Goal: Task Accomplishment & Management: Manage account settings

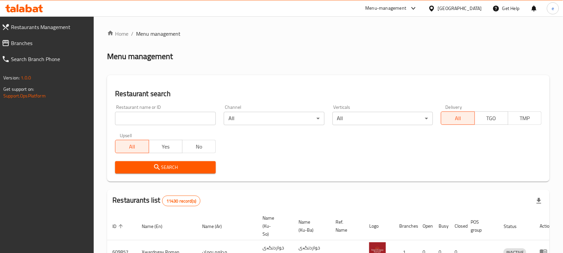
click at [176, 117] on input "search" at bounding box center [165, 118] width 101 height 13
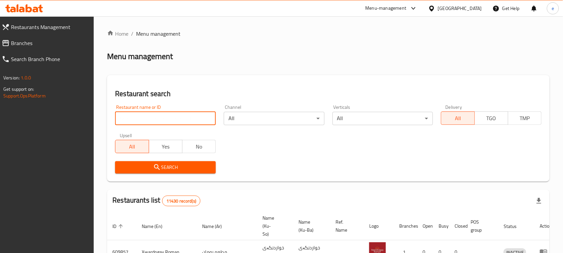
paste input "674180"
type input "674180"
click button "Search" at bounding box center [165, 167] width 101 height 12
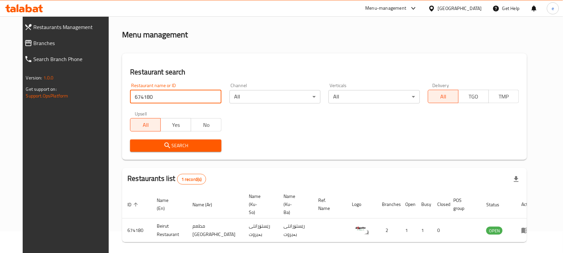
scroll to position [39, 0]
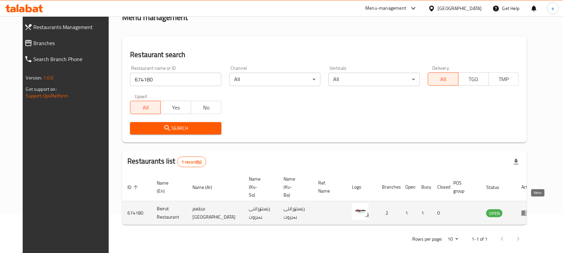
click at [529, 211] on icon "enhanced table" at bounding box center [525, 214] width 7 height 6
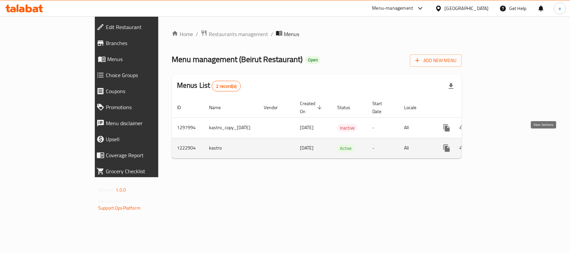
click at [499, 144] on icon "enhanced table" at bounding box center [495, 148] width 8 height 8
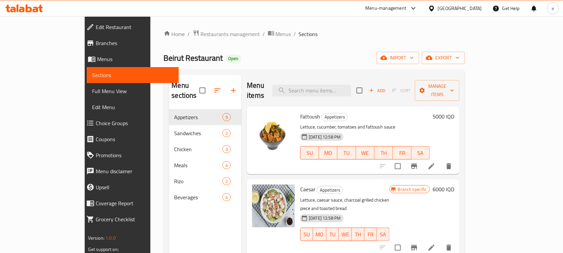
click at [92, 88] on span "Full Menu View" at bounding box center [132, 91] width 81 height 8
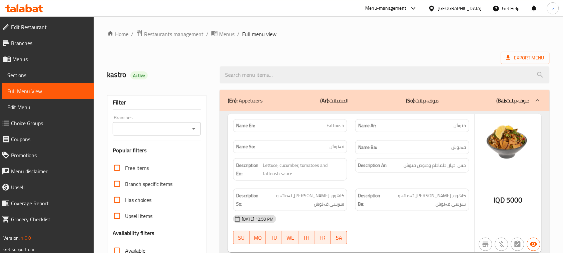
click at [195, 125] on icon "Open" at bounding box center [194, 129] width 8 height 8
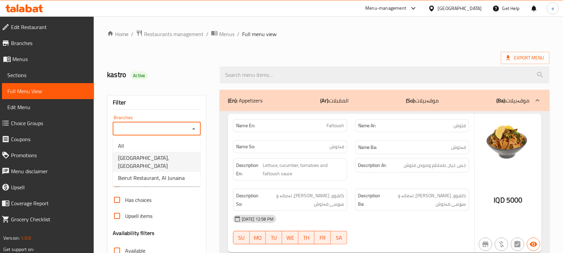
click at [166, 158] on span "Beirut Restaurant, Al Ashar" at bounding box center [156, 162] width 77 height 16
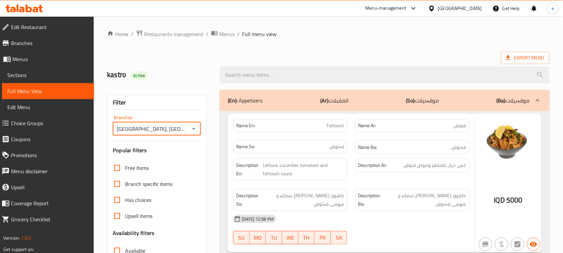
click at [193, 129] on icon "Open" at bounding box center [193, 129] width 3 height 2
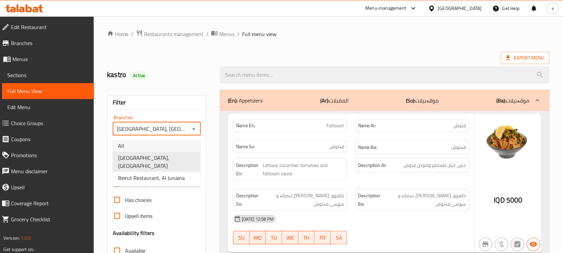
click at [171, 141] on li "All" at bounding box center [157, 146] width 88 height 12
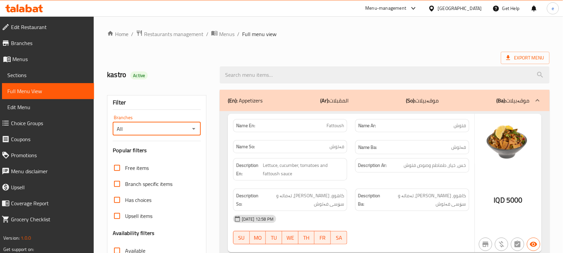
click at [199, 132] on div "All Branches" at bounding box center [157, 128] width 88 height 13
click at [196, 129] on icon "Open" at bounding box center [194, 129] width 8 height 8
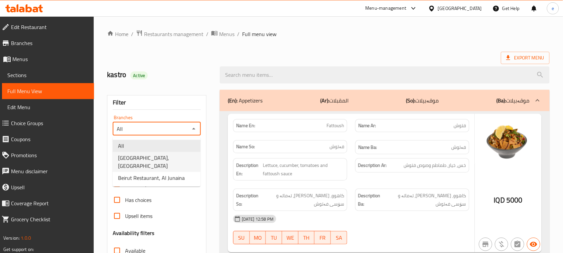
click at [161, 155] on span "Beirut Restaurant, Al Ashar" at bounding box center [156, 162] width 77 height 16
type input "Beirut Restaurant, Al Ashar"
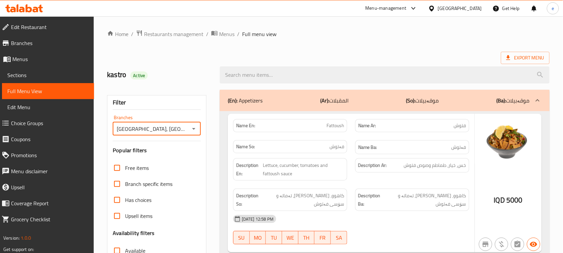
scroll to position [167, 0]
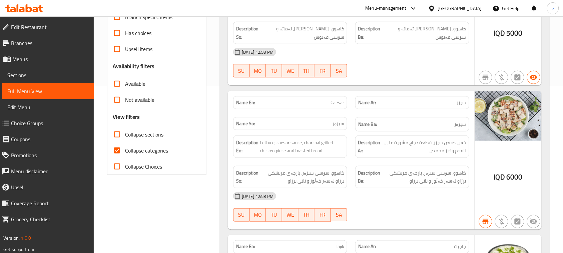
click at [119, 134] on input "Collapse sections" at bounding box center [117, 135] width 16 height 16
checkbox input "true"
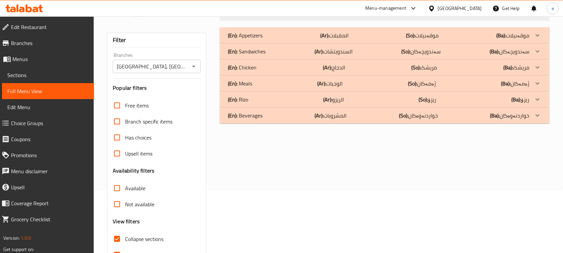
scroll to position [0, 0]
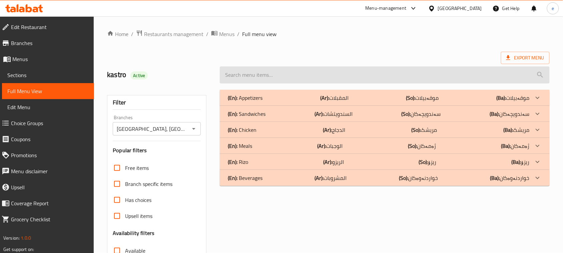
click at [267, 72] on input "search" at bounding box center [385, 74] width 330 height 17
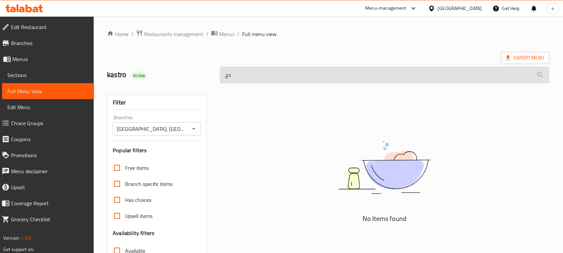
type input "د"
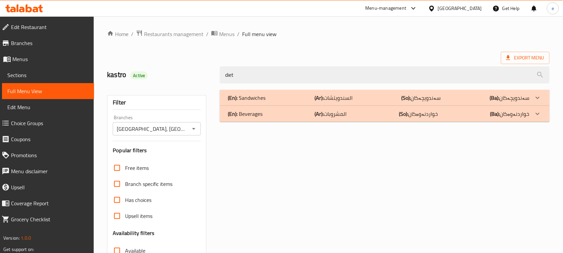
click at [279, 93] on div "(En): Sandwiches (Ar): السندويتشات (So): سەندویچەکان (Ba): سەندویچەکان" at bounding box center [385, 98] width 330 height 16
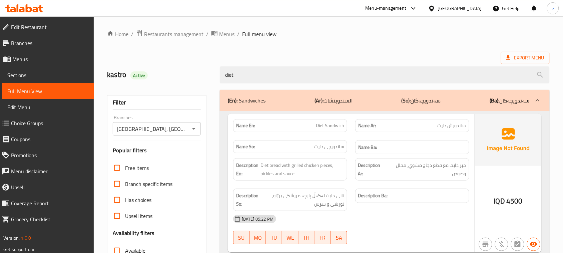
click at [332, 128] on span "Diet Sandwich" at bounding box center [330, 125] width 28 height 7
copy span "Diet Sandwich"
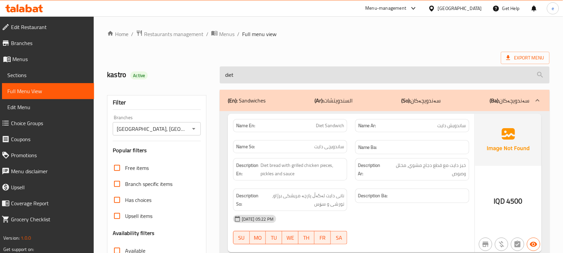
click at [269, 81] on input "diet" at bounding box center [385, 74] width 330 height 17
paste input "Diet Sandwich"
click at [262, 77] on input "Diet Sandwich" at bounding box center [385, 74] width 330 height 17
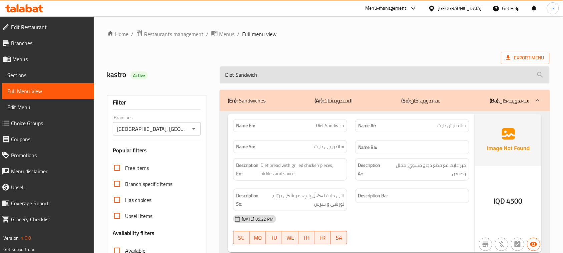
click at [262, 77] on input "Diet Sandwich" at bounding box center [385, 74] width 330 height 17
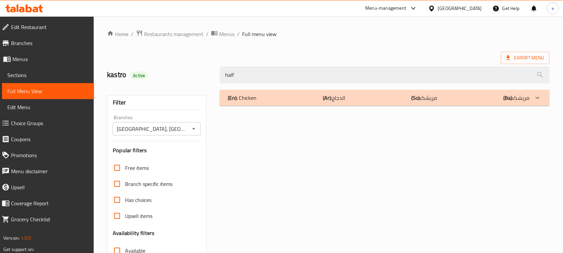
click at [290, 97] on div "(En): Chicken (Ar): الدجاج (So): مریشک (Ba): مریشک" at bounding box center [379, 98] width 302 height 8
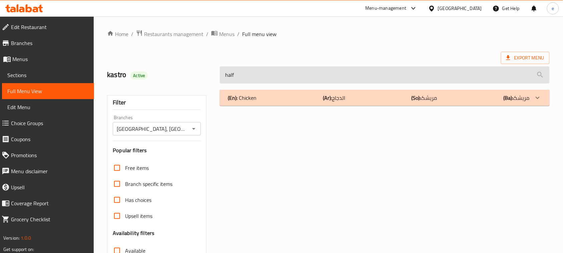
click at [261, 72] on input "half" at bounding box center [385, 74] width 330 height 17
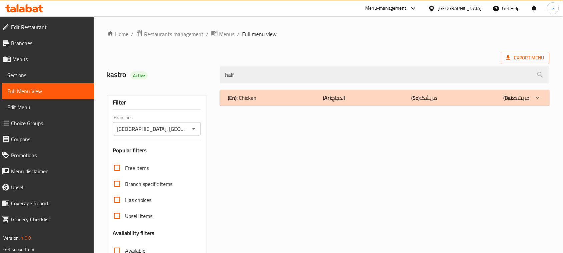
click at [274, 94] on div "(En): Chicken (Ar): الدجاج (So): مریشک (Ba): مریشک" at bounding box center [379, 98] width 302 height 8
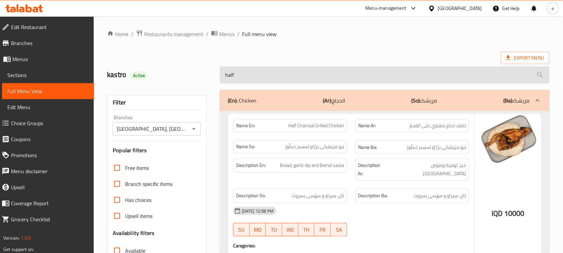
click at [256, 76] on input "half" at bounding box center [385, 74] width 330 height 17
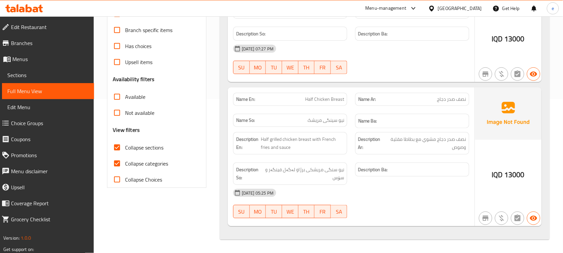
scroll to position [72, 0]
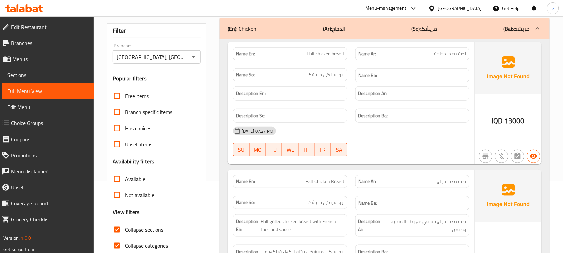
type input "half chicken breast"
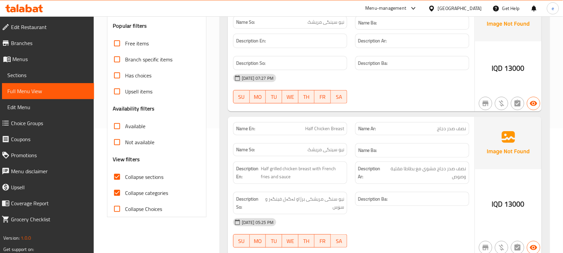
scroll to position [155, 0]
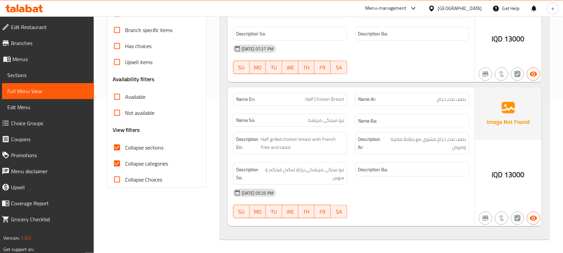
click at [333, 99] on span "Half Chicken Breast" at bounding box center [324, 99] width 39 height 7
copy span "Half Chicken Breast"
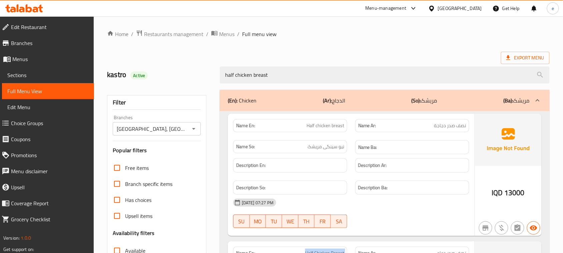
click at [189, 130] on div at bounding box center [193, 128] width 9 height 9
click at [193, 130] on icon "Open" at bounding box center [194, 129] width 8 height 8
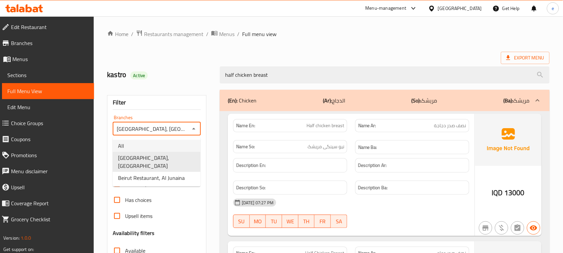
click at [175, 142] on li "All" at bounding box center [157, 146] width 88 height 12
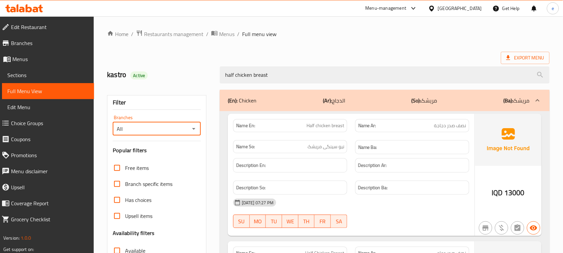
click at [190, 132] on icon "Open" at bounding box center [194, 129] width 8 height 8
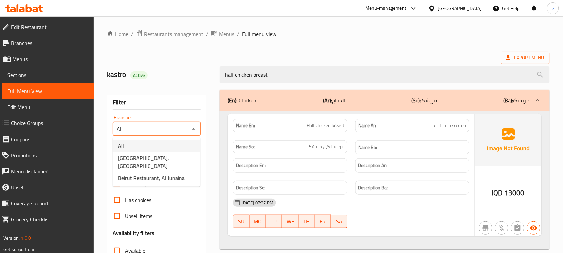
click at [178, 150] on li "All" at bounding box center [157, 146] width 88 height 12
click at [192, 129] on icon "Open" at bounding box center [194, 129] width 8 height 8
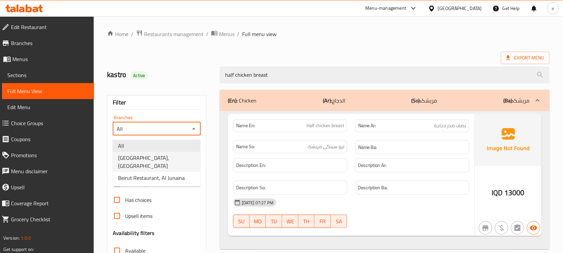
click at [177, 154] on span "Beirut Restaurant, Al Ashar" at bounding box center [156, 162] width 77 height 16
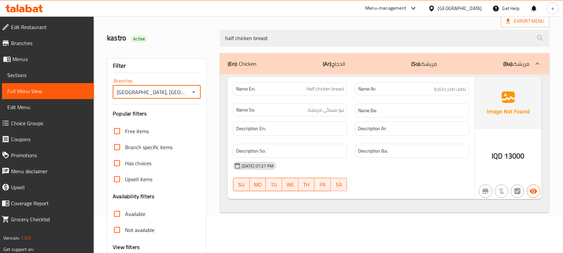
scroll to position [19, 0]
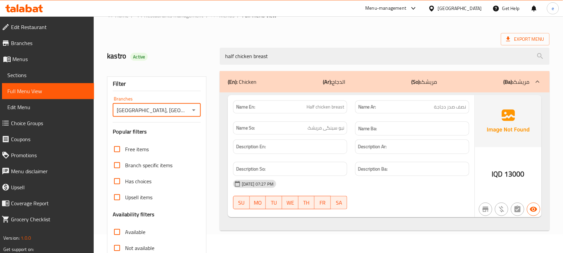
click at [195, 107] on icon "Open" at bounding box center [194, 110] width 8 height 8
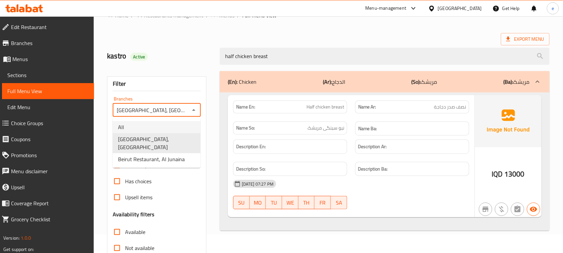
click at [163, 122] on li "All" at bounding box center [157, 127] width 88 height 12
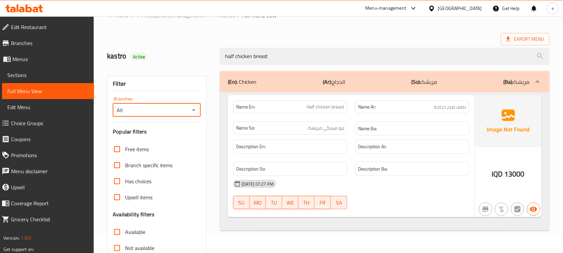
click at [191, 110] on icon "Open" at bounding box center [194, 110] width 8 height 8
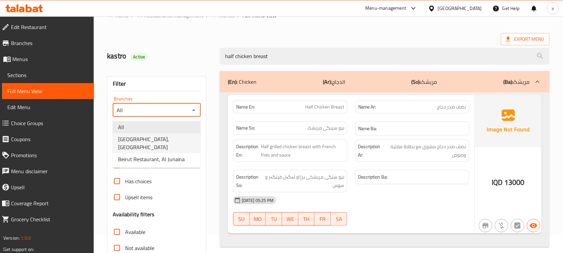
click at [166, 136] on span "Beirut Restaurant, Al Ashar" at bounding box center [156, 143] width 77 height 16
type input "Beirut Restaurant, Al Ashar"
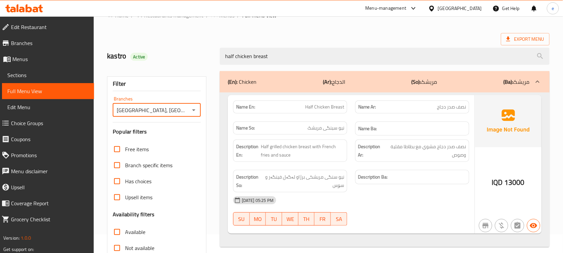
click at [334, 103] on span "Half Chicken Breast" at bounding box center [324, 106] width 39 height 7
copy span "Half Chicken Breast"
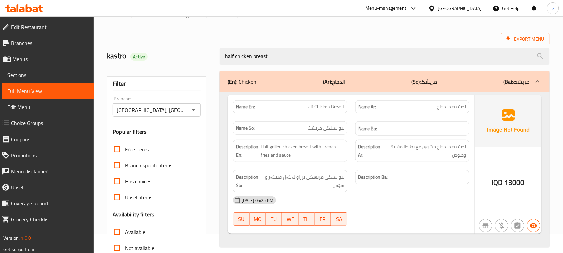
click at [329, 128] on span "نیو سینگی مریشک" at bounding box center [326, 128] width 37 height 7
copy span "نیو سینگی مریشک"
click at [449, 110] on span "نصف صدر دجاج" at bounding box center [452, 106] width 29 height 7
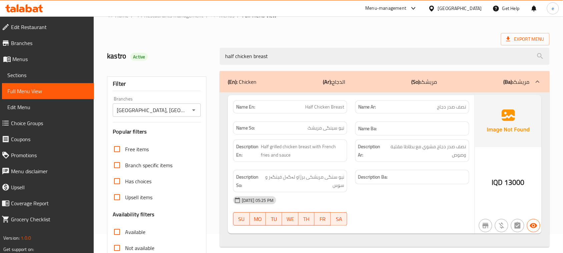
click at [449, 110] on span "نصف صدر دجاج" at bounding box center [452, 106] width 29 height 7
copy span "نصف صدر دجاج"
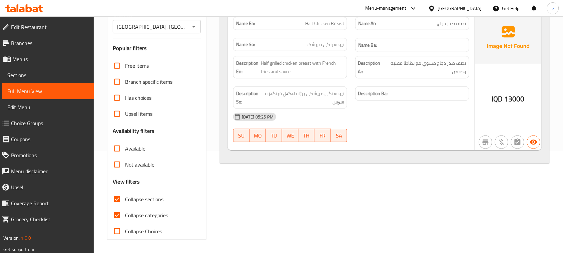
click at [384, 161] on div "Name En: Half Chicken Breast Name Ar: نصف صدر دجاج Name So: نیو سینگی مریشک Nam…" at bounding box center [385, 86] width 330 height 155
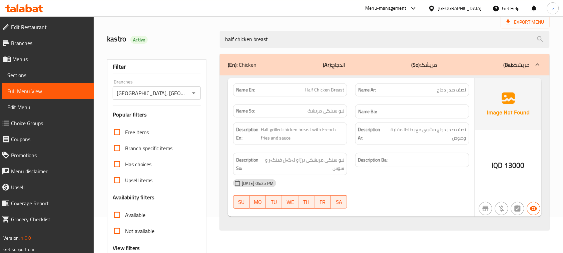
scroll to position [0, 0]
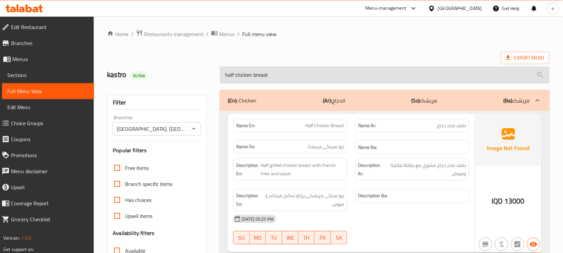
click at [269, 80] on input "half chicken breast" at bounding box center [385, 74] width 330 height 17
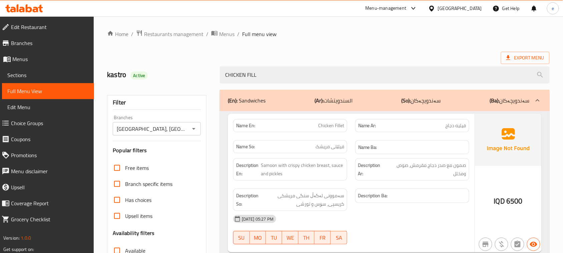
click at [327, 129] on span "Chicken Fillet" at bounding box center [331, 125] width 26 height 7
copy span "Chicken Fillet"
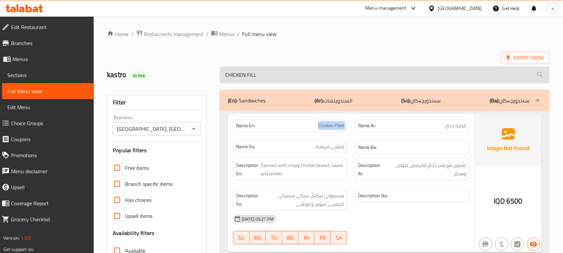
click at [264, 78] on input "CHICKEN FILL" at bounding box center [385, 74] width 330 height 17
paste input "hicken Fillet"
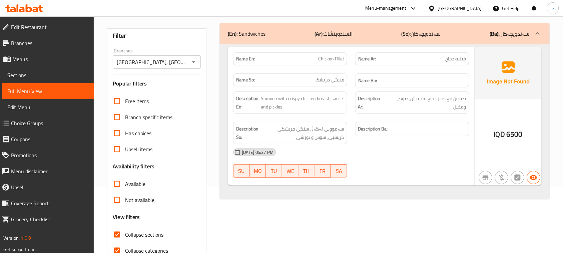
scroll to position [83, 0]
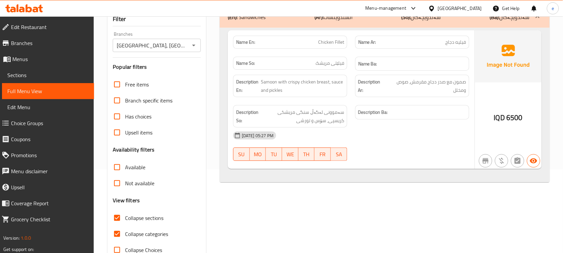
type input "Chicken Fillet"
click at [328, 44] on span "Chicken Fillet" at bounding box center [331, 42] width 26 height 7
copy span "Chicken Fillet"
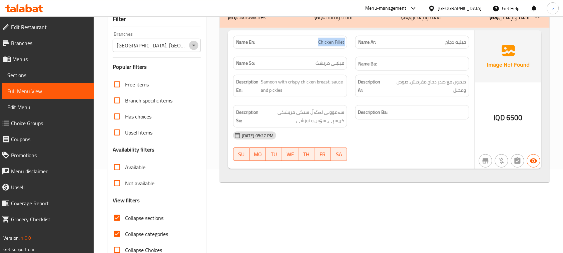
click at [194, 47] on icon "Open" at bounding box center [194, 45] width 8 height 8
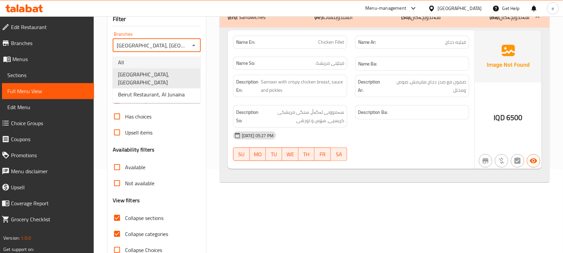
click at [169, 60] on li "All" at bounding box center [157, 62] width 88 height 12
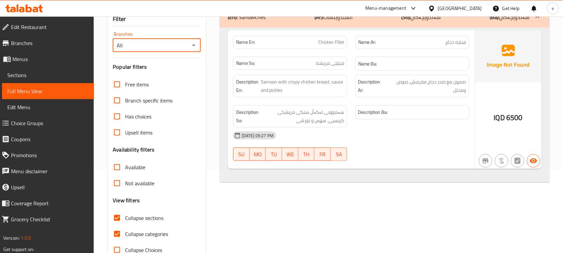
click at [191, 47] on icon "Open" at bounding box center [194, 45] width 8 height 8
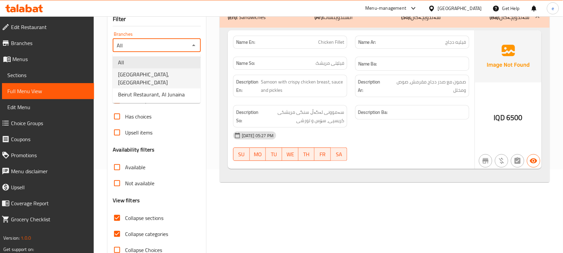
click at [174, 71] on span "Beirut Restaurant, Al Ashar" at bounding box center [156, 78] width 77 height 16
type input "Beirut Restaurant, Al Ashar"
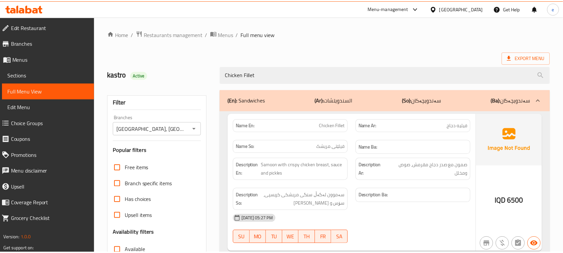
scroll to position [102, 0]
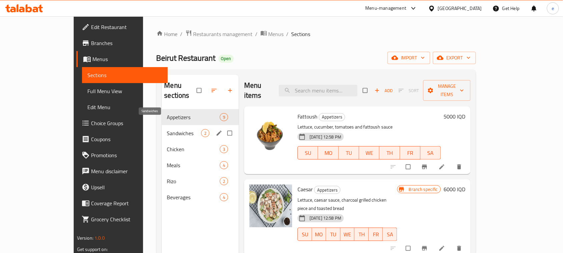
click at [167, 129] on span "Sandwiches" at bounding box center [184, 133] width 34 height 8
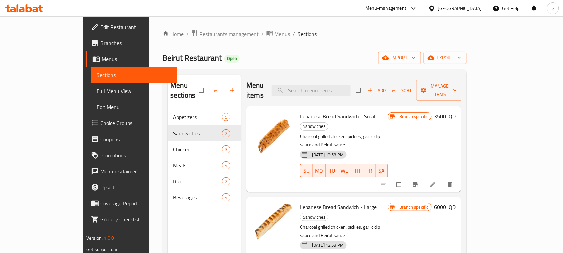
click at [443, 92] on div "Menu items Add Sort Manage items" at bounding box center [354, 91] width 215 height 32
click at [388, 90] on button "Add" at bounding box center [376, 90] width 21 height 10
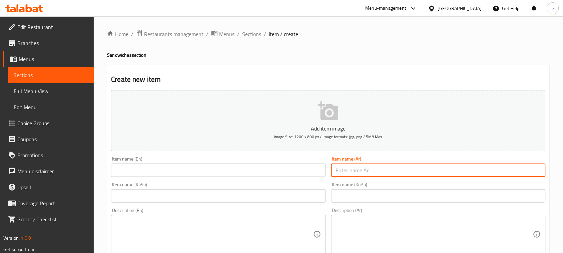
click at [417, 168] on input "text" at bounding box center [438, 170] width 215 height 13
paste input "ساندويش دايت"
click at [521, 175] on input "ساندويش دايت" at bounding box center [438, 170] width 215 height 13
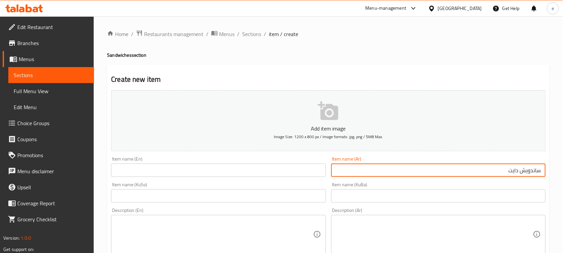
type input "ساندويش دايت"
click at [285, 172] on input "text" at bounding box center [218, 170] width 215 height 13
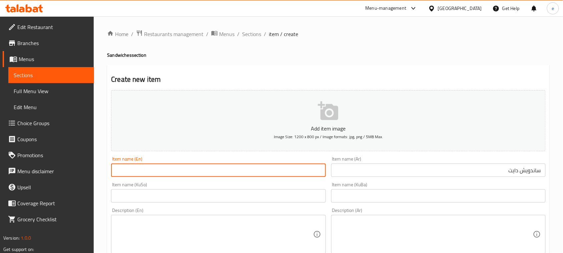
paste input "Diet Sandwich"
type input "Diet Sandwich"
click at [281, 202] on input "text" at bounding box center [218, 195] width 215 height 13
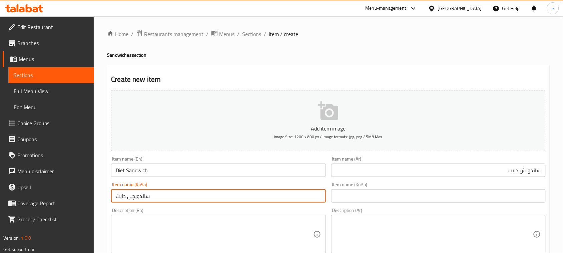
type input "ساندویچی دایت"
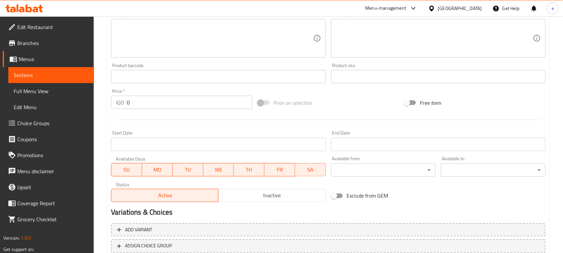
scroll to position [250, 0]
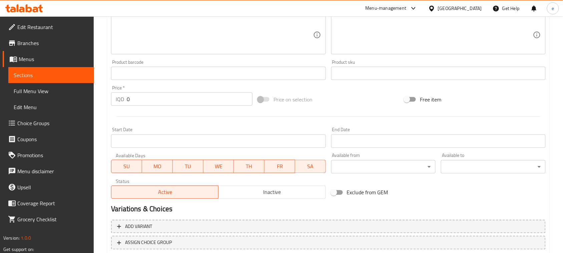
drag, startPoint x: 152, startPoint y: 92, endPoint x: 114, endPoint y: 98, distance: 38.8
click at [114, 98] on div "IQD 0 Price *" at bounding box center [182, 98] width 142 height 13
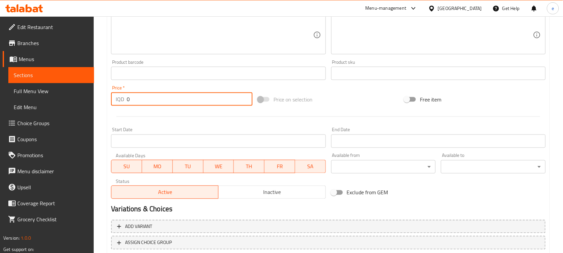
paste input "450"
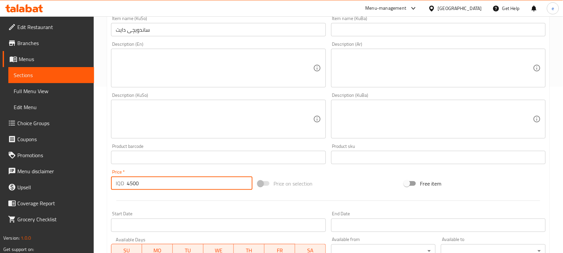
scroll to position [83, 0]
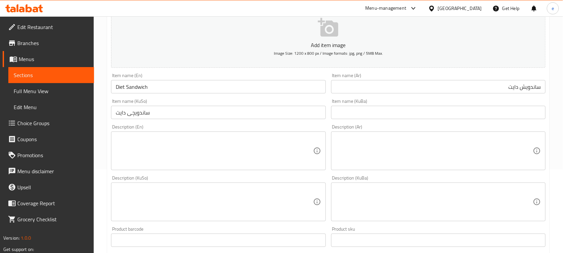
type input "4500"
click at [196, 147] on textarea at bounding box center [214, 151] width 197 height 32
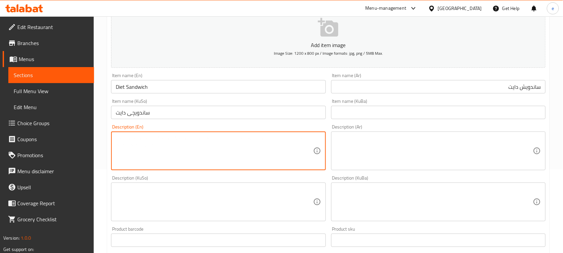
paste textarea "Diet bread with grilled chicken pieces, pickles and sauce"
type textarea "Diet bread with grilled chicken pieces, pickles and sauce"
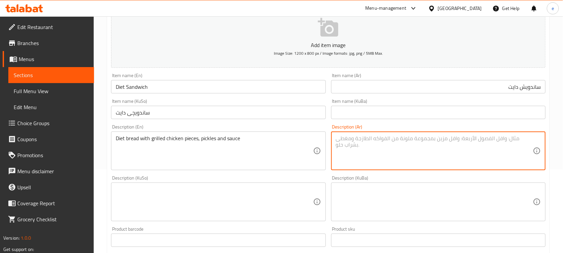
click at [380, 166] on textarea at bounding box center [434, 151] width 197 height 32
paste textarea "خبز دايت مع قطع دجاج مشوي، مخلل وصوص"
type textarea "خبز دايت مع قطع دجاج مشوي، مخلل وصوص"
click at [289, 186] on textarea at bounding box center [214, 202] width 197 height 32
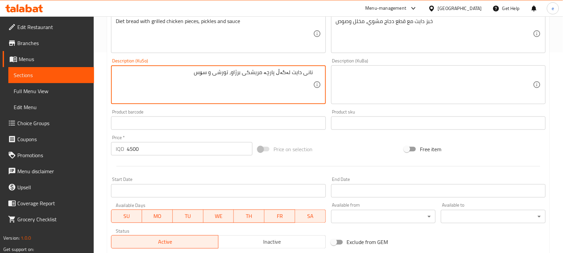
scroll to position [294, 0]
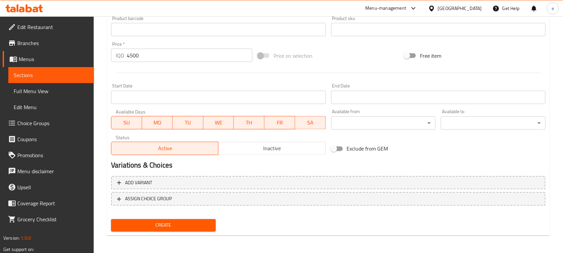
type textarea "نانی دایت لەگەڵ پارچە مریشکی برژاو، تورشی و سۆس"
click at [183, 223] on span "Create" at bounding box center [164, 225] width 94 height 8
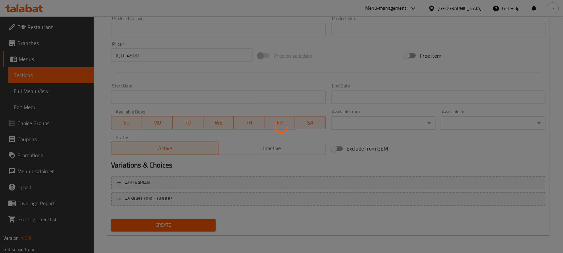
type input "0"
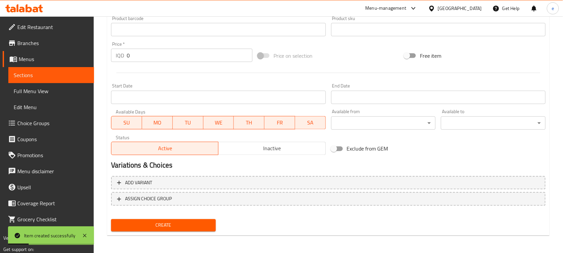
click at [56, 75] on span "Sections" at bounding box center [51, 75] width 75 height 8
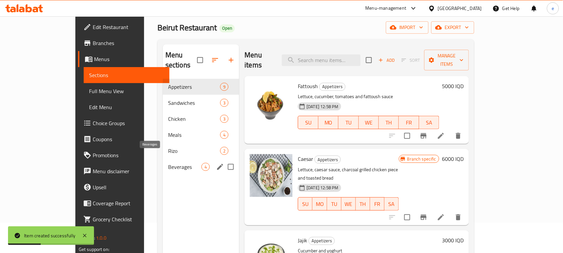
scroll to position [10, 0]
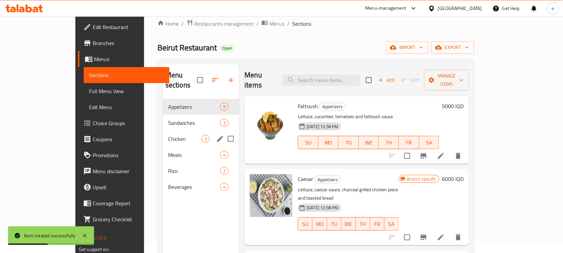
click at [163, 135] on div "Chicken 3" at bounding box center [201, 139] width 77 height 16
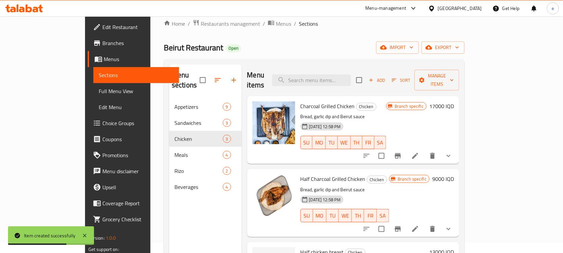
click at [386, 79] on span "Add" at bounding box center [377, 80] width 18 height 8
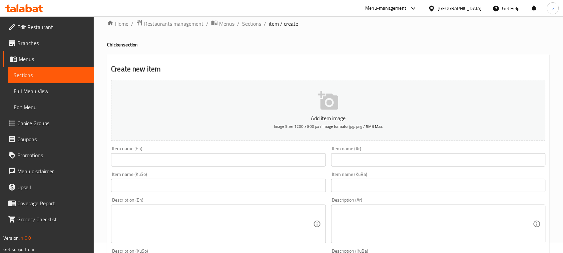
click at [399, 165] on input "text" at bounding box center [438, 159] width 215 height 13
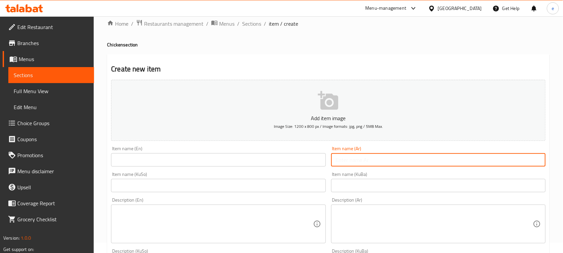
paste input "نصف صدر دجاج"
type input "نصف صدر دجاج"
click at [257, 166] on input "text" at bounding box center [218, 159] width 215 height 13
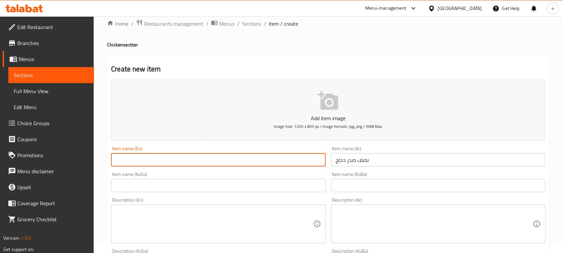
paste input "Half Chicken Breast"
type input "Half Chicken Breast"
click at [296, 185] on input "text" at bounding box center [218, 185] width 215 height 13
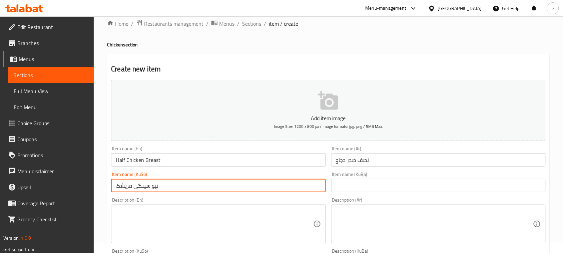
click at [249, 181] on input "نیو سینگی مریشک" at bounding box center [218, 185] width 215 height 13
click at [274, 186] on input "نیو سینگی مریشک" at bounding box center [218, 185] width 215 height 13
type input "نیو سینگی مریشک"
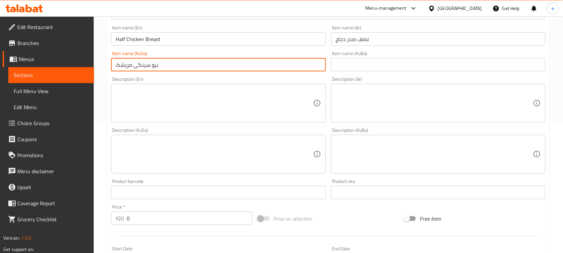
scroll to position [177, 0]
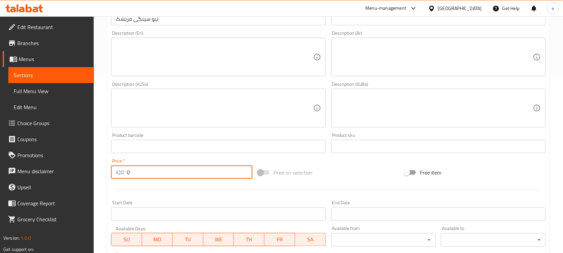
click at [123, 172] on div "IQD 0 Price *" at bounding box center [182, 172] width 142 height 13
paste input "1300"
type input "13000"
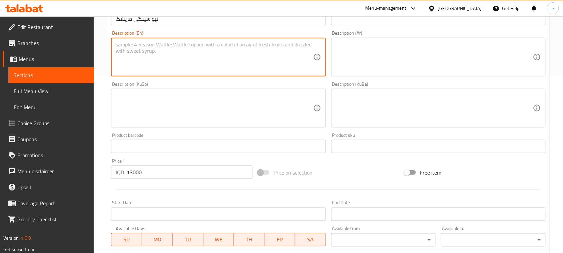
click at [200, 72] on textarea at bounding box center [214, 57] width 197 height 32
paste textarea "Half grilled chicken breast with French fries and sauce"
type textarea "Half grilled chicken breast with French fries and sauce"
click at [347, 65] on textarea at bounding box center [434, 57] width 197 height 32
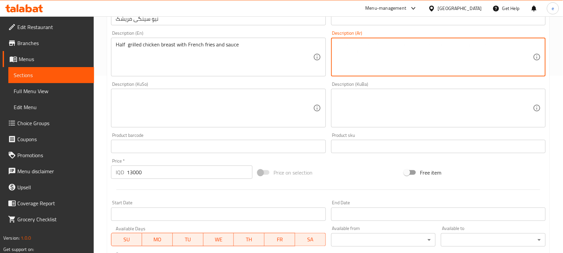
paste textarea "نصف صدر دجاج مشوي مع بطاطا مقلية وصوص"
type textarea "نصف صدر دجاج مشوي مع بطاطا مقلية وصوص"
click at [248, 99] on textarea at bounding box center [214, 108] width 197 height 32
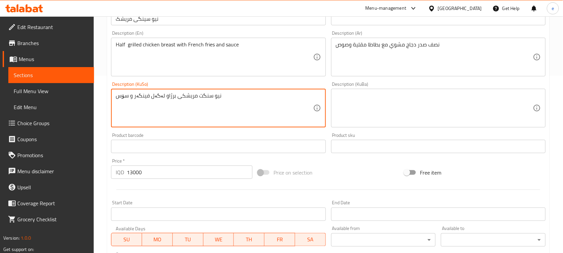
click at [194, 98] on textarea "نیو سنگت مریشکی برژاو لەگەل فینگەر و سۆس" at bounding box center [214, 108] width 197 height 32
click at [258, 116] on textarea "نیو سنگت ریشکی برژاو لەگەل فینگەر و سۆس" at bounding box center [214, 108] width 197 height 32
click at [290, 97] on textarea "نیو سنگت ریشکی برژاو لەگەل فینگەر و سۆس" at bounding box center [214, 108] width 197 height 32
type textarea "نیو سنگی مریشکی برژاو لەگەل فینگەر و سۆس"
click at [209, 100] on textarea "نیو سنگی مریشکی برژاو لەگەل فینگەر و سۆس" at bounding box center [214, 108] width 197 height 32
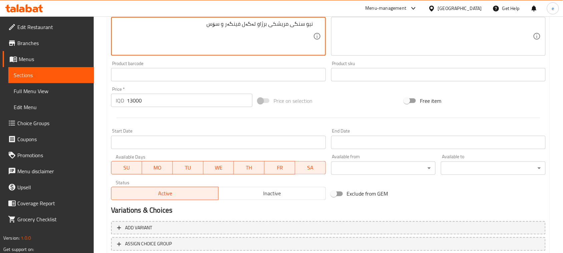
scroll to position [294, 0]
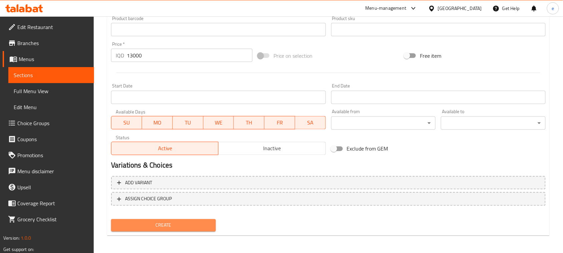
click at [196, 224] on span "Create" at bounding box center [164, 225] width 94 height 8
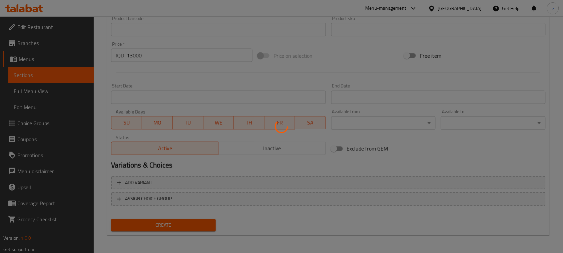
type input "0"
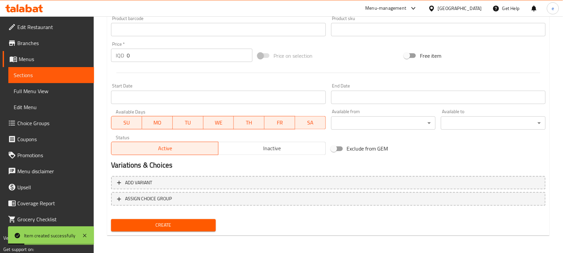
click at [72, 73] on span "Sections" at bounding box center [51, 75] width 75 height 8
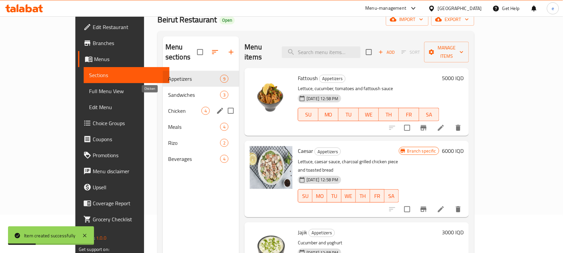
scroll to position [10, 0]
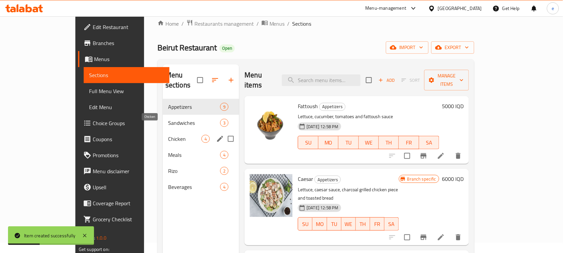
click at [163, 120] on div "Sandwiches 3" at bounding box center [201, 123] width 77 height 16
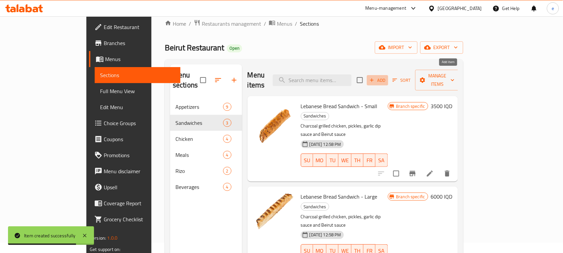
click at [387, 76] on span "Add" at bounding box center [378, 80] width 18 height 8
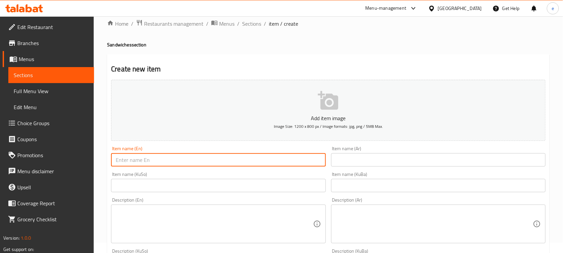
click at [221, 158] on input "text" at bounding box center [218, 159] width 215 height 13
paste input "Chicken Fillet"
type input "Chicken Fillet"
drag, startPoint x: 376, startPoint y: 173, endPoint x: 376, endPoint y: 167, distance: 6.0
click at [376, 173] on div "Item name (KuBa) Item name (KuBa)" at bounding box center [438, 182] width 215 height 20
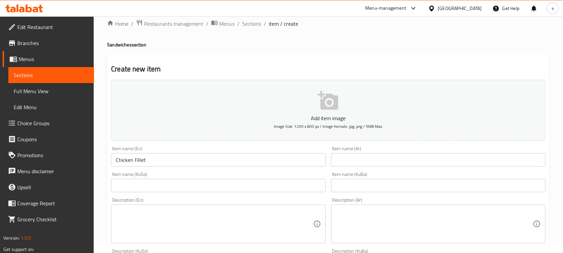
drag, startPoint x: 376, startPoint y: 167, endPoint x: 376, endPoint y: 161, distance: 6.3
click at [376, 167] on div "Item name (Ar) Item name (Ar)" at bounding box center [439, 157] width 220 height 26
click at [376, 159] on input "text" at bounding box center [438, 159] width 215 height 13
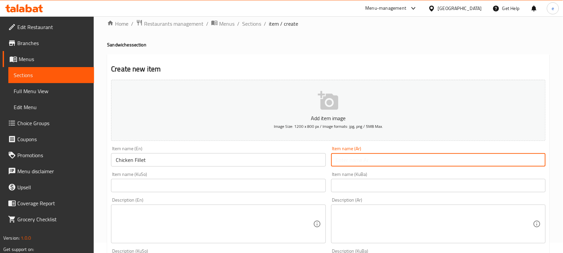
paste input "فيليه دجاج"
type input "فيليه دجاج"
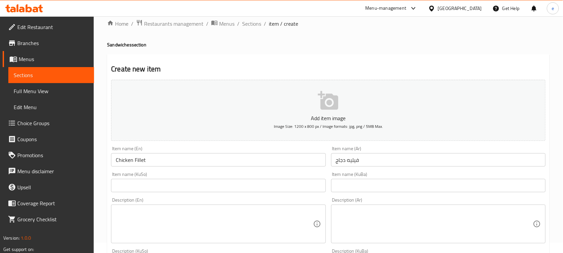
click at [311, 193] on div "Item name (KuSo) Item name (KuSo)" at bounding box center [218, 182] width 220 height 26
click at [314, 189] on input "text" at bounding box center [218, 185] width 215 height 13
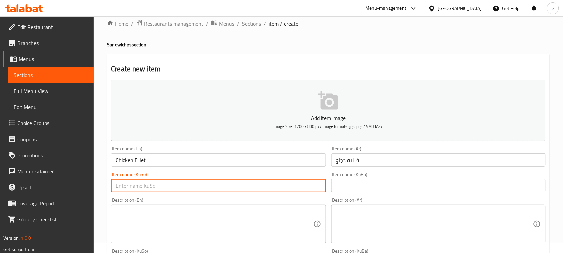
click at [295, 188] on input "text" at bounding box center [218, 185] width 215 height 13
paste input "فیلێت"
type input "فیلێتی مریشک"
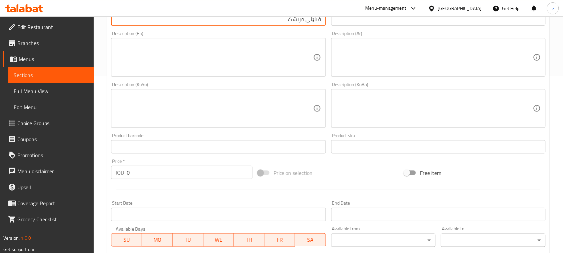
scroll to position [177, 0]
drag, startPoint x: 141, startPoint y: 172, endPoint x: 131, endPoint y: 167, distance: 11.2
click at [135, 170] on input "0" at bounding box center [190, 172] width 126 height 13
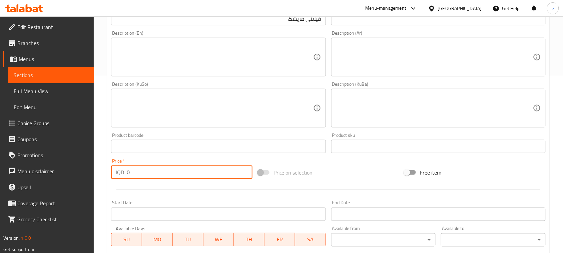
drag, startPoint x: 131, startPoint y: 167, endPoint x: 124, endPoint y: 166, distance: 7.1
click at [124, 166] on div "IQD 0 Price *" at bounding box center [182, 172] width 142 height 13
paste input "650"
type input "6500"
click at [202, 62] on textarea at bounding box center [214, 57] width 197 height 32
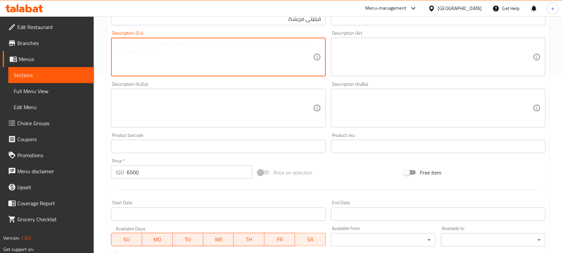
paste textarea "Samoon with crispy chicken breast, sauce and pickles"
type textarea "Samoon with crispy chicken breast, sauce and pickles"
click at [398, 64] on textarea at bounding box center [434, 57] width 197 height 32
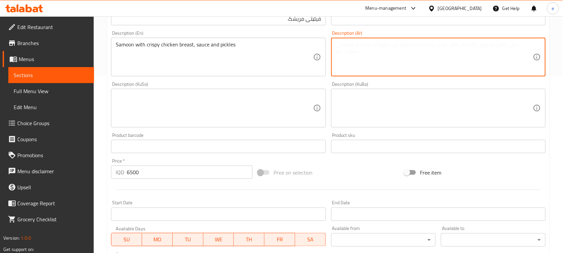
paste textarea "صمون مع صدر دجاج مقرمش، صوص ومخلل"
type textarea "صمون مع صدر دجاج مقرمش، صوص ومخلل"
click at [314, 113] on div "Description (KuSo)" at bounding box center [218, 108] width 215 height 39
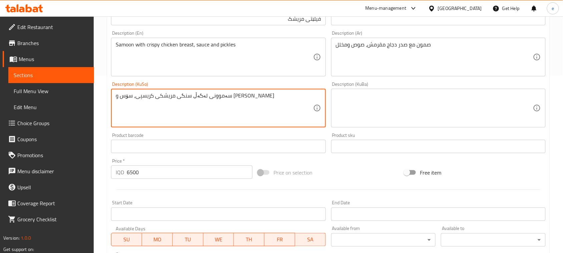
scroll to position [294, 0]
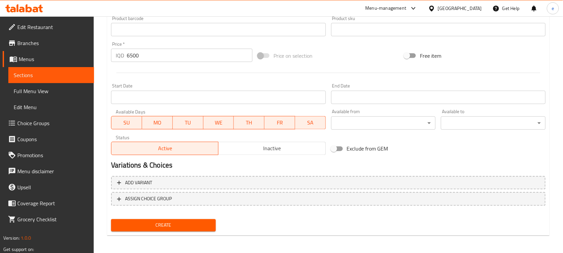
type textarea "سەموونی لەگەڵ سنگی مریشکی کریسپی، سۆس و تورشی"
click at [192, 219] on button "Create" at bounding box center [163, 225] width 105 height 12
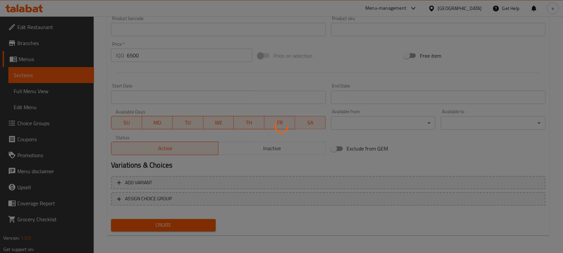
type input "0"
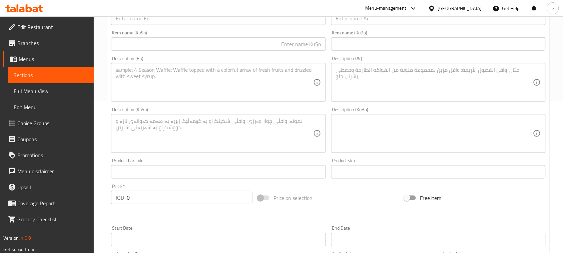
scroll to position [127, 0]
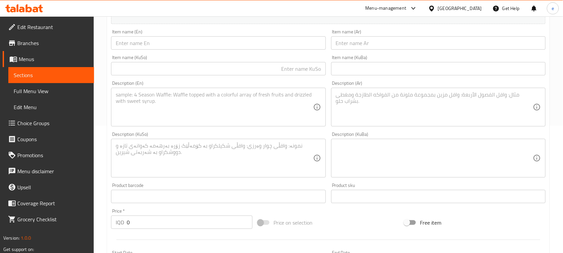
click at [65, 77] on span "Sections" at bounding box center [51, 75] width 75 height 8
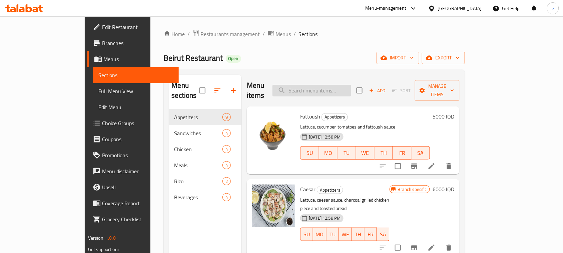
click at [340, 85] on input "search" at bounding box center [312, 91] width 79 height 12
paste input "Half Chicken Breast"
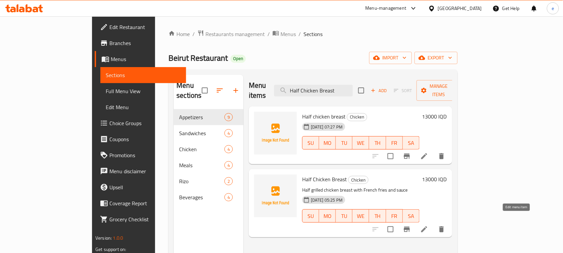
type input "Half Chicken Breast"
click at [428, 226] on icon at bounding box center [425, 229] width 6 height 6
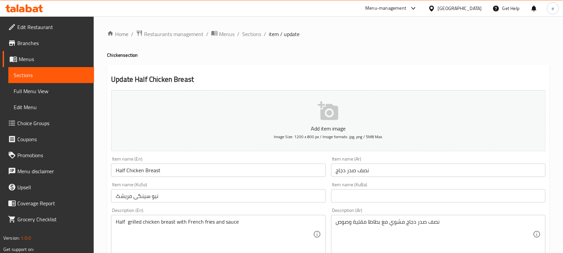
scroll to position [83, 0]
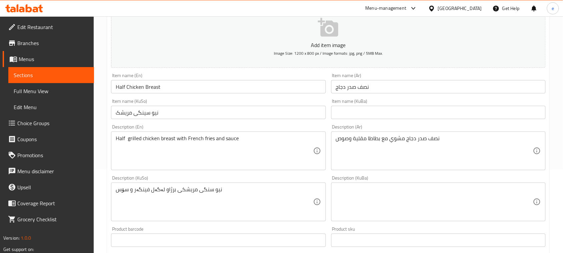
click at [176, 85] on input "Half Chicken Breast" at bounding box center [218, 86] width 215 height 13
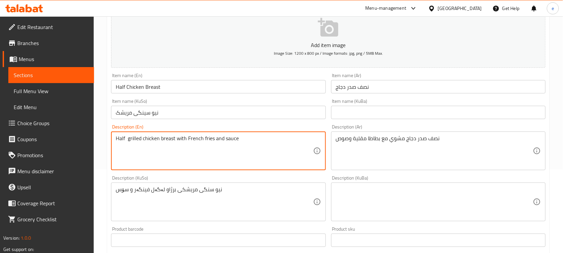
click at [131, 139] on textarea "Half grilled chicken breast with French fries and sauce" at bounding box center [214, 151] width 197 height 32
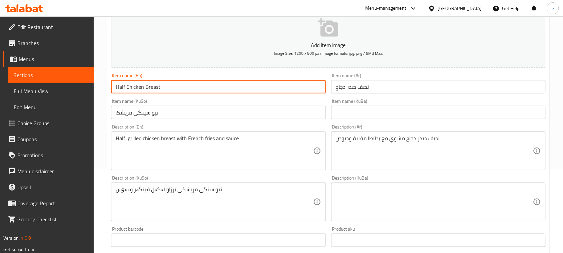
click at [127, 89] on input "Half Chicken Breast" at bounding box center [218, 86] width 215 height 13
paste input "grilled"
click at [129, 90] on input "Half grilled Chicken Breast" at bounding box center [218, 86] width 215 height 13
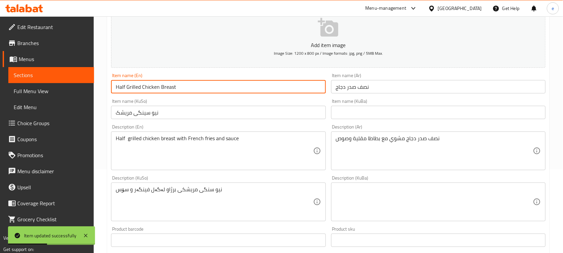
type input "Half Grilled Chicken Breast"
click at [430, 87] on input "نصف صدر دجاج" at bounding box center [438, 86] width 215 height 13
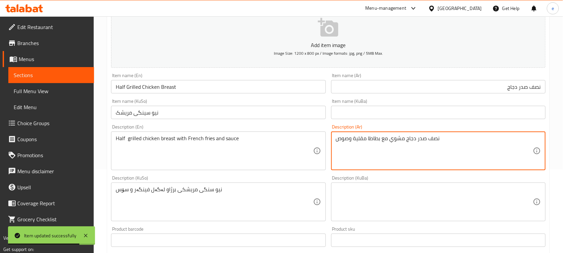
click at [396, 140] on textarea "نصف صدر دجاج مشوي مع بطاطا مقلية وصوص" at bounding box center [434, 151] width 197 height 32
click at [502, 83] on input "نصف صدر دجاج" at bounding box center [438, 86] width 215 height 13
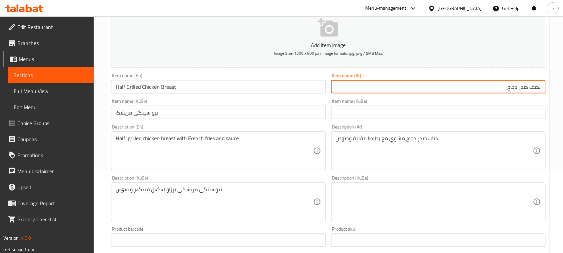
paste input "مشوي"
type input "نصف صدر دجاج مشوي"
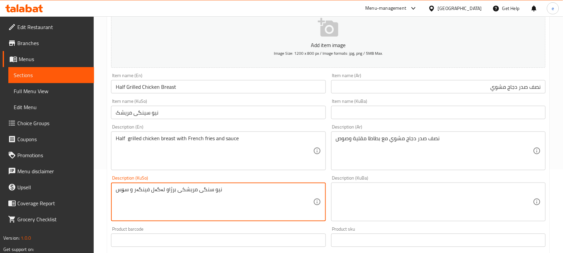
click at [168, 191] on textarea "نیو سنگی مریشکی برژاو لەگەل فینگەر و سۆس" at bounding box center [214, 202] width 197 height 32
click at [173, 114] on input "نیو سینگی مریشک" at bounding box center [218, 112] width 215 height 13
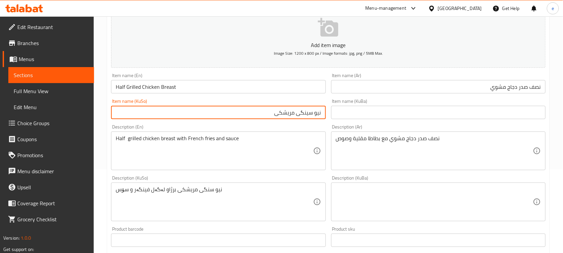
paste input "برژاو"
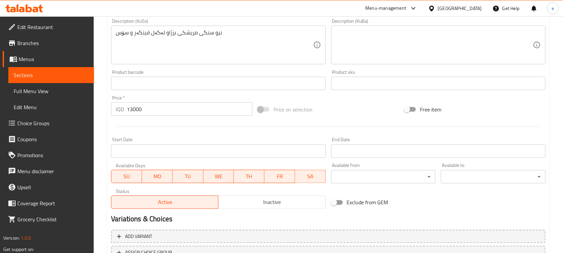
scroll to position [294, 0]
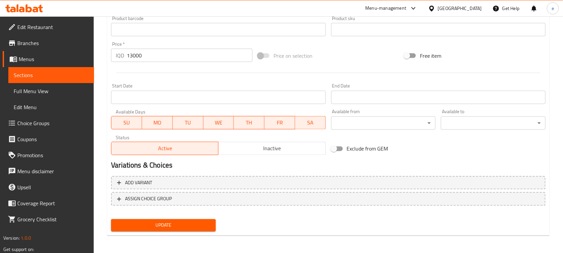
type input "نیو سینگی مریشکی برژاو"
click at [184, 221] on span "Update" at bounding box center [164, 225] width 94 height 8
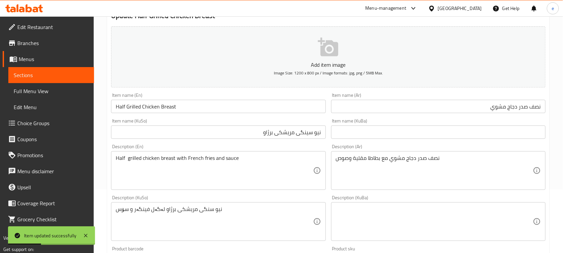
scroll to position [44, 0]
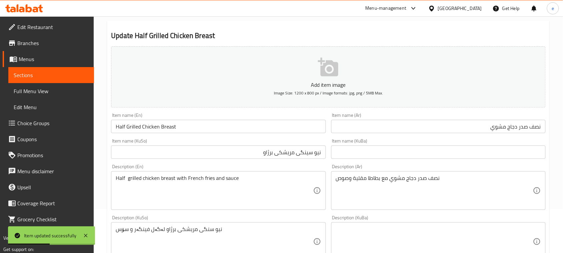
click at [133, 129] on input "Half Grilled Chicken Breast" at bounding box center [218, 126] width 215 height 13
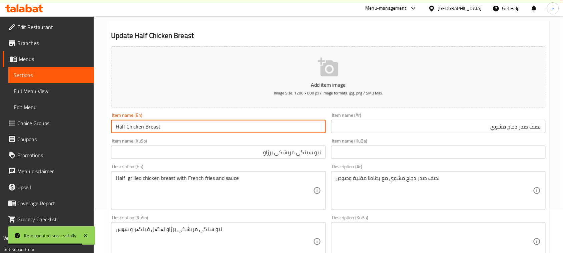
type input "Half Chicken Breast"
click at [266, 154] on input "نیو سینگی مریشکی برژاو" at bounding box center [218, 152] width 215 height 13
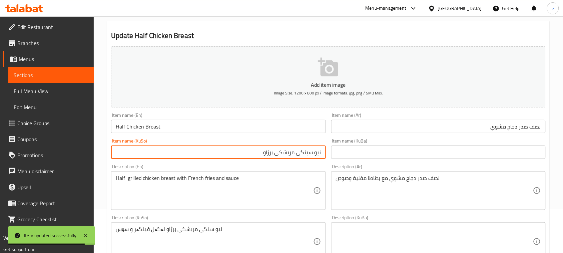
click at [266, 154] on input "نیو سینگی مریشکی برژاو" at bounding box center [218, 152] width 215 height 13
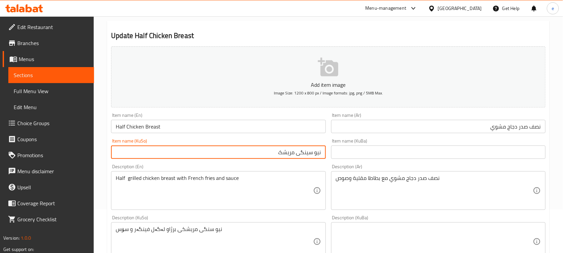
type input "نیو سینگی مریشک"
click at [497, 126] on input "نصف صدر دجاج مشوي" at bounding box center [438, 126] width 215 height 13
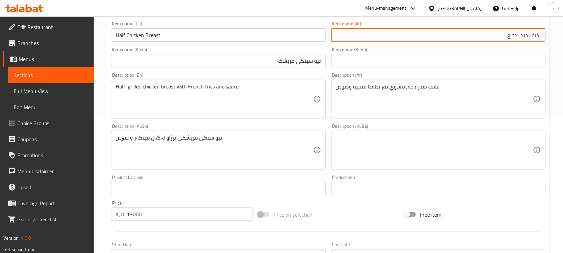
scroll to position [294, 0]
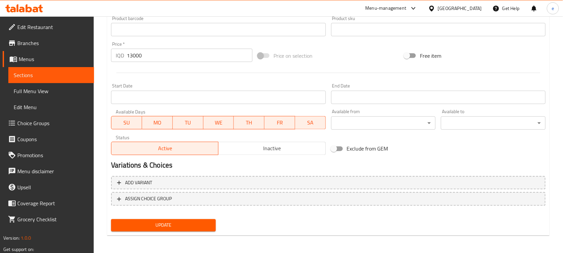
type input "نصف صدر دجاج"
click at [180, 229] on button "Update" at bounding box center [163, 225] width 105 height 12
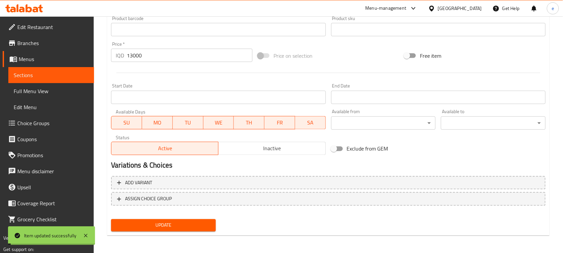
click at [40, 76] on span "Sections" at bounding box center [51, 75] width 75 height 8
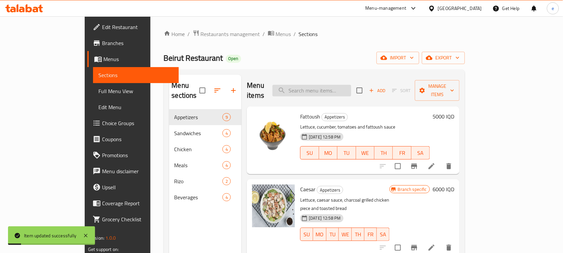
click at [351, 89] on input "search" at bounding box center [312, 91] width 79 height 12
paste input "Half Chicken Breast"
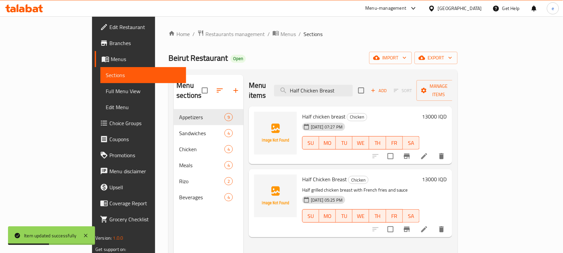
type input "Half Chicken Breast"
click at [434, 152] on li at bounding box center [424, 156] width 19 height 12
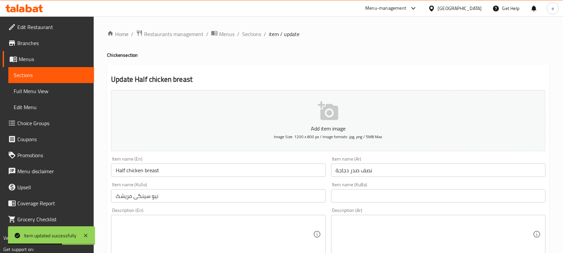
click at [186, 175] on input "Half chicken breast" at bounding box center [218, 170] width 215 height 13
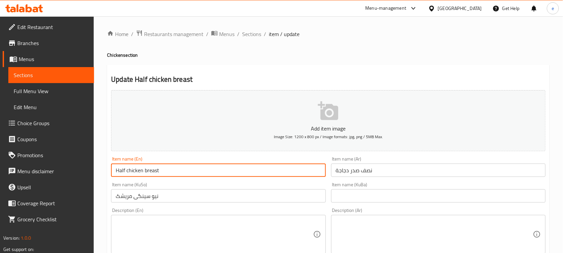
click at [65, 68] on link "Sections" at bounding box center [51, 75] width 86 height 16
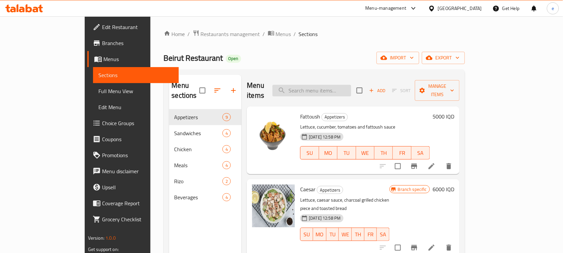
click at [331, 87] on input "search" at bounding box center [312, 91] width 79 height 12
paste input "Half Chicken Breast"
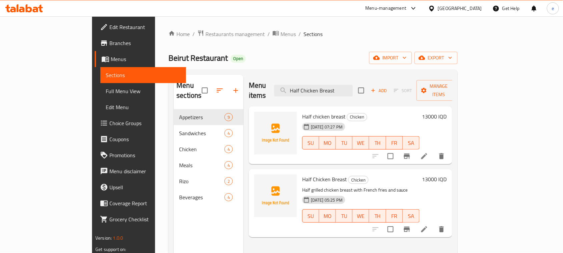
type input "Half Chicken Breast"
click at [444, 153] on icon "delete" at bounding box center [442, 156] width 5 height 6
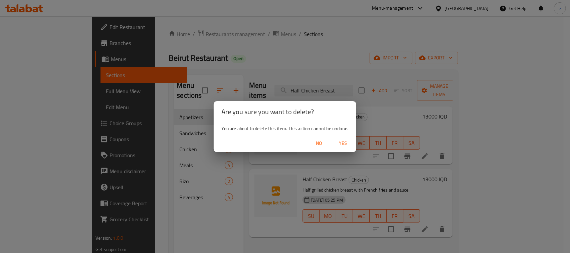
click at [348, 144] on span "Yes" at bounding box center [343, 143] width 16 height 8
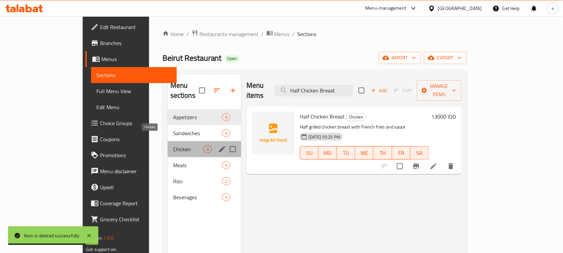
click at [173, 145] on span "Chicken" at bounding box center [188, 149] width 30 height 8
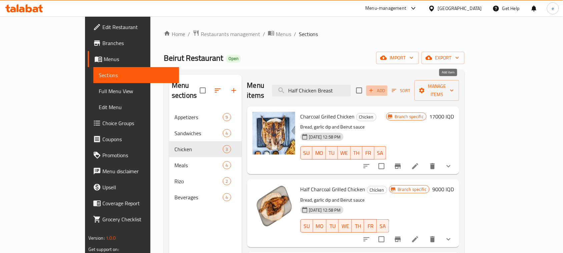
click at [386, 87] on span "Add" at bounding box center [377, 91] width 18 height 8
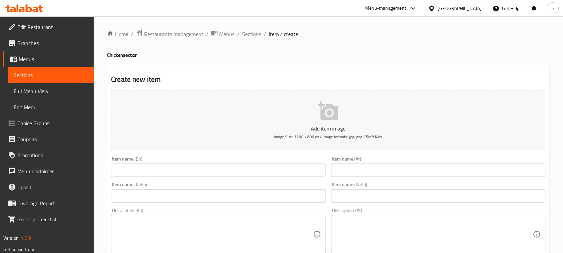
drag, startPoint x: 406, startPoint y: 176, endPoint x: 404, endPoint y: 172, distance: 4.3
click at [406, 176] on input "text" at bounding box center [438, 170] width 215 height 13
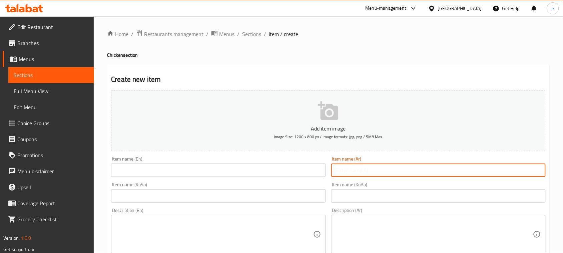
paste input "نصف صدر دجاج"
type input "نصف صدر دجاج"
click at [221, 190] on input "text" at bounding box center [218, 195] width 215 height 13
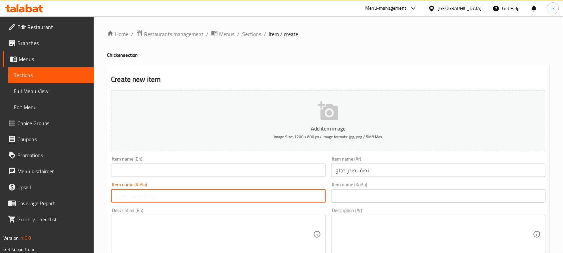
paste input "نیو سینگی مریشک"
type input "نیو سینگی مریشک"
click at [196, 177] on input "text" at bounding box center [218, 170] width 215 height 13
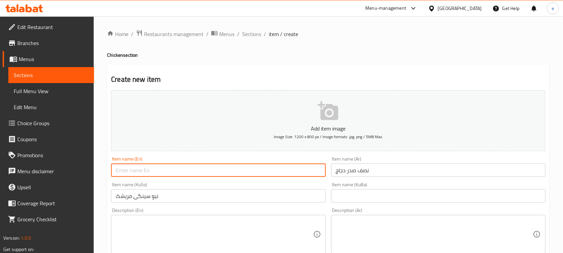
paste input "Half Chicken Breast"
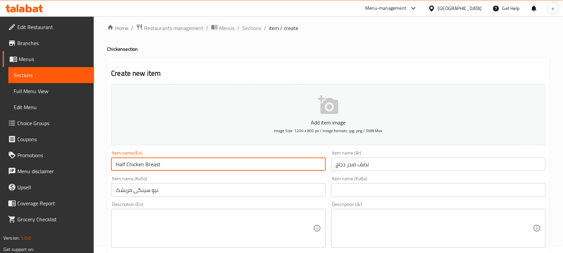
scroll to position [167, 0]
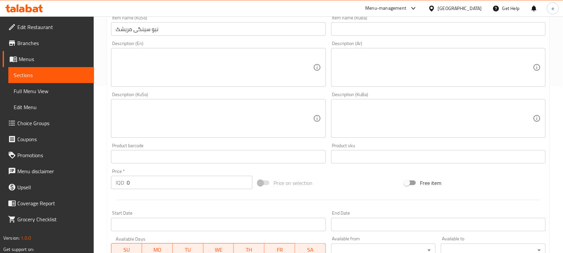
type input "Half Chicken Breast"
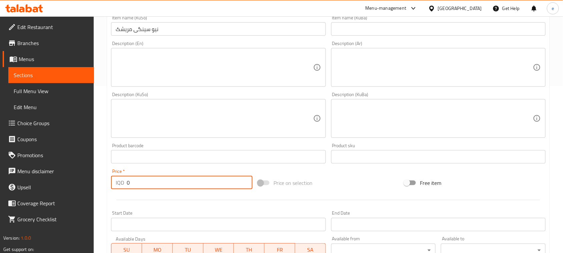
drag, startPoint x: 164, startPoint y: 184, endPoint x: 99, endPoint y: 184, distance: 64.1
click at [100, 185] on div "Home / Restaurants management / Menus / Sections / item / create Chicken sectio…" at bounding box center [329, 115] width 470 height 532
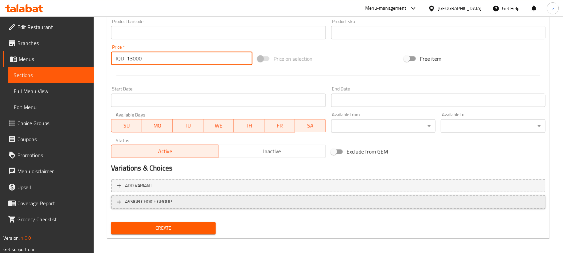
scroll to position [294, 0]
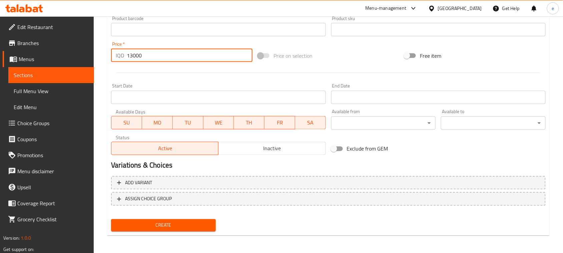
type input "13000"
click at [204, 226] on span "Create" at bounding box center [164, 225] width 94 height 8
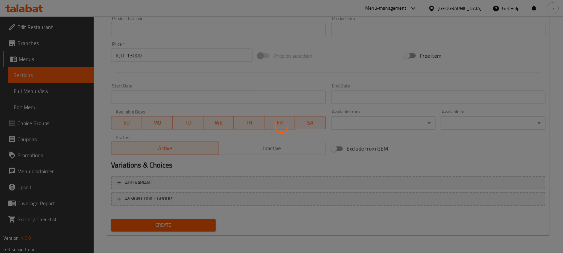
type input "0"
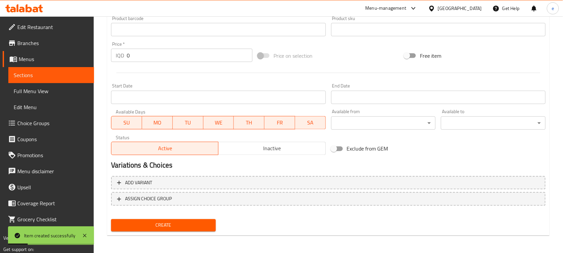
click at [62, 72] on span "Sections" at bounding box center [51, 75] width 75 height 8
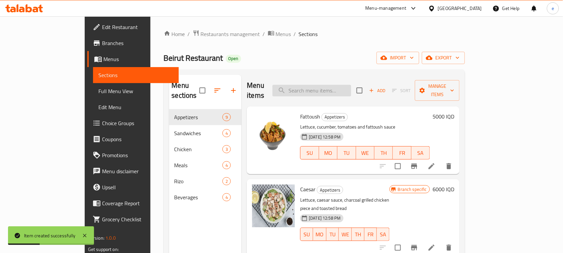
click at [330, 85] on input "search" at bounding box center [312, 91] width 79 height 12
paste input "Half Chicken Breast"
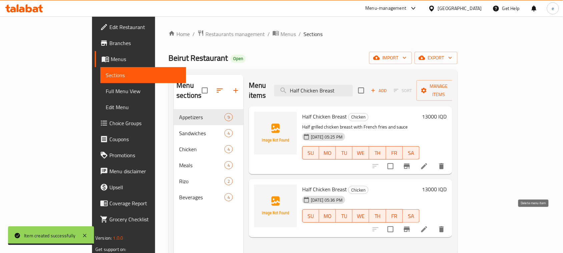
click at [446, 225] on icon "delete" at bounding box center [442, 229] width 8 height 8
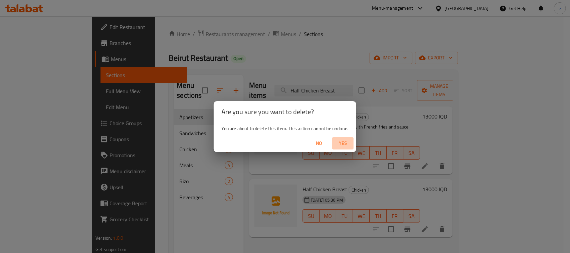
click at [340, 141] on span "Yes" at bounding box center [343, 143] width 16 height 8
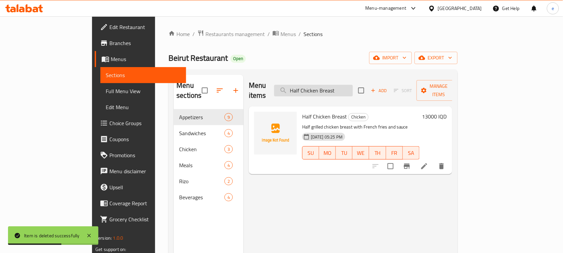
click at [336, 89] on input "Half Chicken Breast" at bounding box center [313, 91] width 79 height 12
paste input "Chicken Fille"
type input "Chicken Fillet"
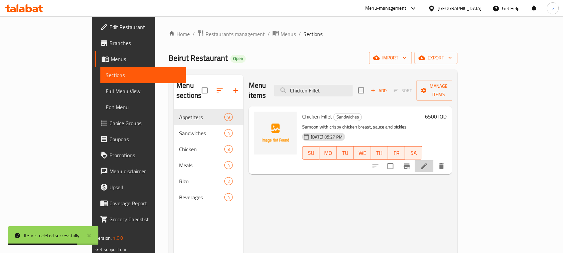
click at [429, 162] on icon at bounding box center [425, 166] width 8 height 8
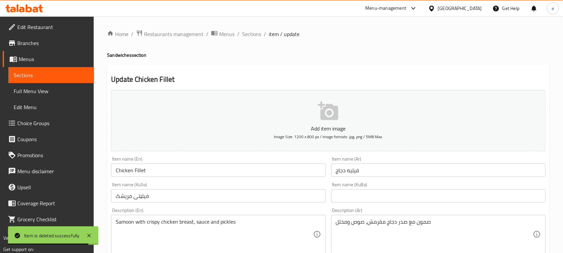
scroll to position [83, 0]
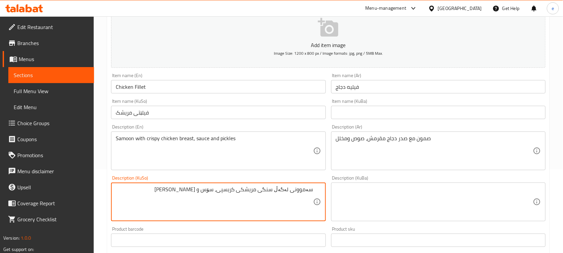
click at [289, 191] on textarea "سەموونی لەگەڵ سنگی مریشکی کریسپی، سۆس و تورشی" at bounding box center [214, 202] width 197 height 32
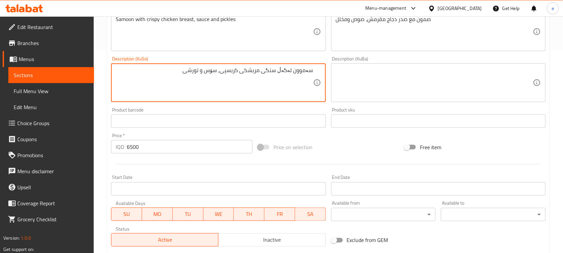
scroll to position [294, 0]
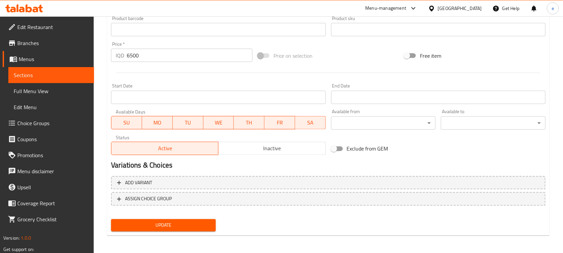
type textarea "سەموون لەگەڵ سنگی مریشکی کریسپی، سۆس و تورشی"
click at [185, 224] on span "Update" at bounding box center [164, 225] width 94 height 8
click at [25, 7] on icon at bounding box center [24, 8] width 38 height 8
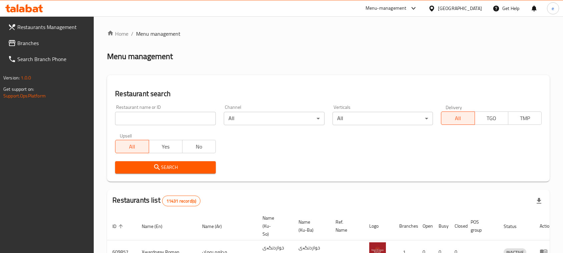
scroll to position [92, 0]
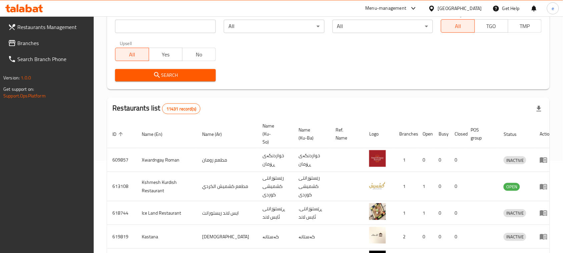
click at [145, 23] on input "search" at bounding box center [165, 26] width 101 height 13
paste input "696701"
type input "696701"
click button "Search" at bounding box center [165, 75] width 101 height 12
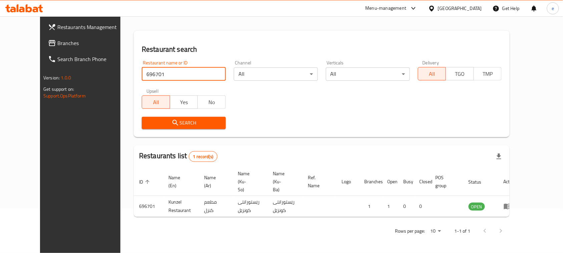
scroll to position [39, 0]
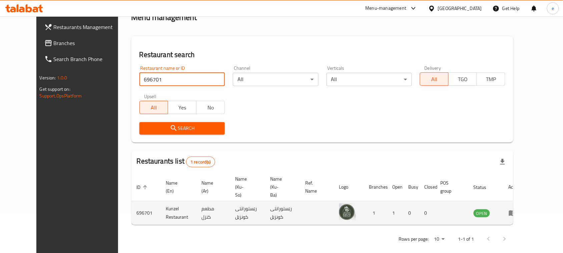
click at [527, 211] on td "enhanced table" at bounding box center [515, 213] width 23 height 24
click at [517, 209] on icon "enhanced table" at bounding box center [513, 213] width 8 height 8
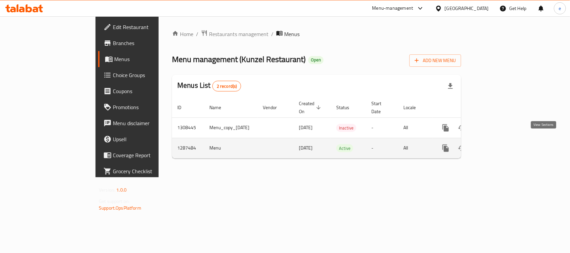
click at [502, 147] on link "enhanced table" at bounding box center [494, 148] width 16 height 16
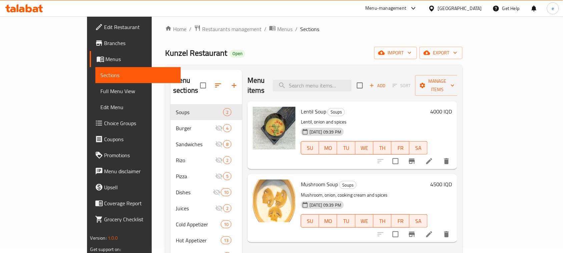
scroll to position [4, 0]
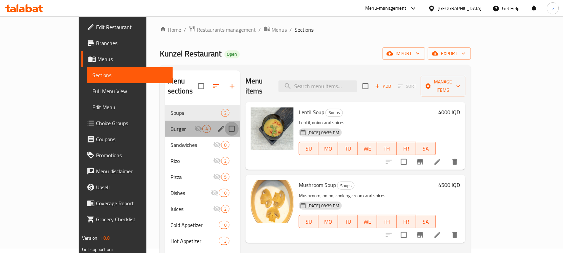
click at [225, 122] on input "Menu sections" at bounding box center [232, 129] width 14 height 14
checkbox input "true"
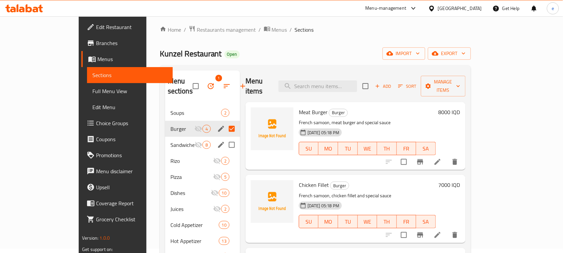
click at [225, 138] on input "Menu sections" at bounding box center [232, 145] width 14 height 14
checkbox input "true"
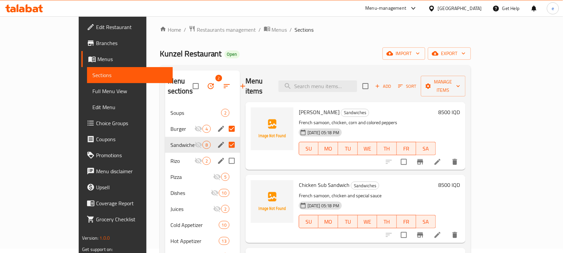
click at [225, 154] on input "Menu sections" at bounding box center [232, 161] width 14 height 14
checkbox input "true"
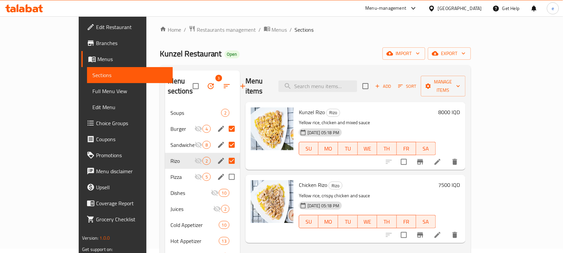
click at [225, 170] on input "Menu sections" at bounding box center [232, 177] width 14 height 14
checkbox input "true"
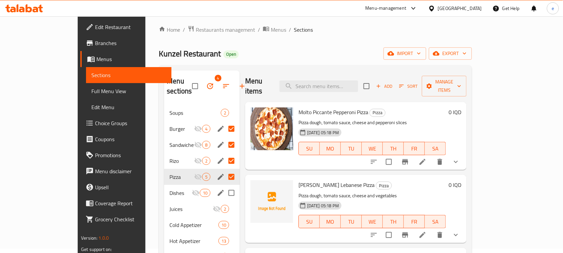
click at [225, 186] on input "Menu sections" at bounding box center [232, 193] width 14 height 14
checkbox input "true"
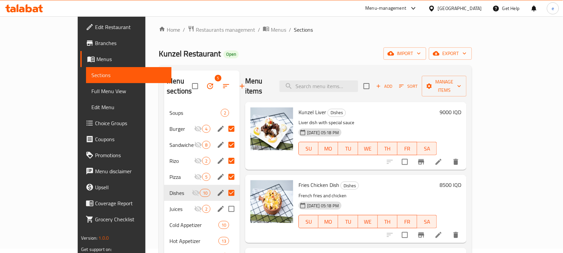
click at [225, 202] on input "Menu sections" at bounding box center [232, 209] width 14 height 14
checkbox input "true"
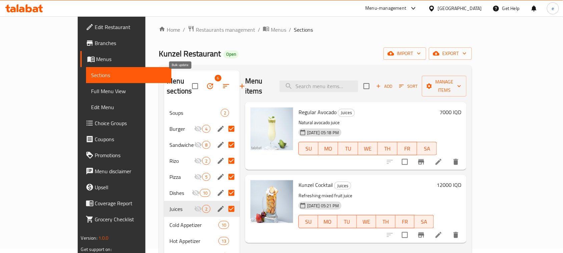
click at [202, 83] on button "button" at bounding box center [210, 86] width 16 height 16
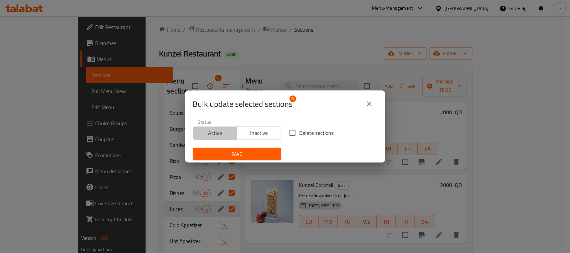
click at [219, 128] on span "Active" at bounding box center [215, 133] width 39 height 10
click at [236, 154] on span "Save" at bounding box center [236, 154] width 77 height 8
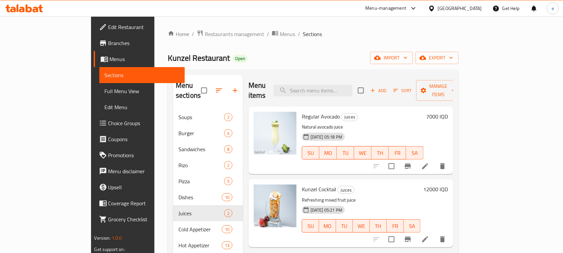
click at [32, 11] on icon at bounding box center [24, 8] width 38 height 8
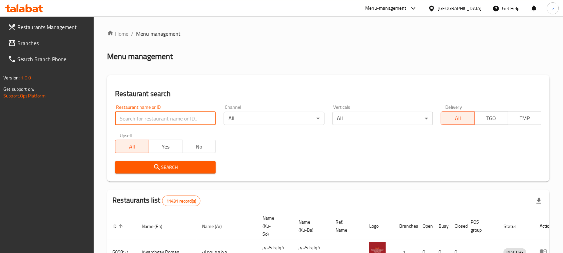
click at [164, 119] on input "search" at bounding box center [165, 118] width 101 height 13
paste input "Hunarstan breakfast & cafe"
type input "Hunarstan breakfast & cafe"
click button "Search" at bounding box center [165, 167] width 101 height 12
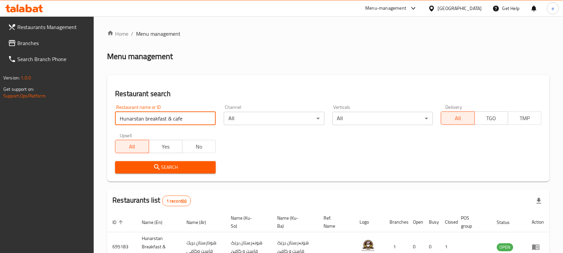
scroll to position [45, 0]
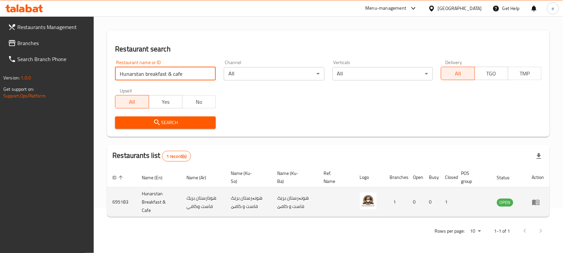
click at [538, 203] on icon "enhanced table" at bounding box center [536, 202] width 8 height 8
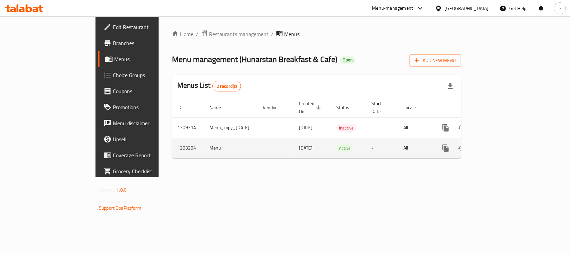
click at [497, 145] on icon "enhanced table" at bounding box center [494, 148] width 6 height 6
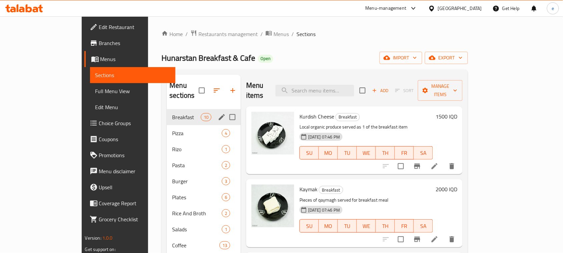
click at [167, 112] on div "Breakfast 10" at bounding box center [204, 117] width 74 height 16
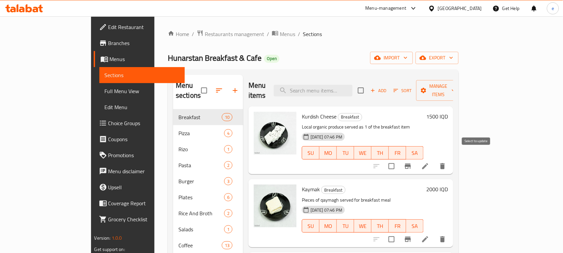
click at [399, 159] on input "checkbox" at bounding box center [392, 166] width 14 height 14
click at [461, 91] on button "Manage items" at bounding box center [439, 90] width 45 height 21
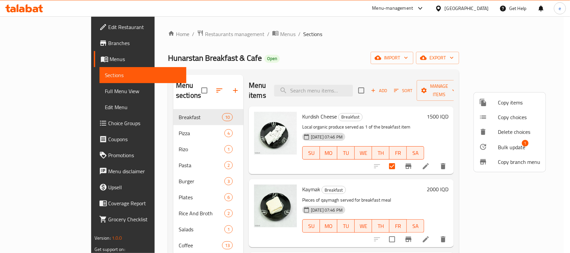
click at [502, 149] on span "Bulk update" at bounding box center [511, 147] width 27 height 8
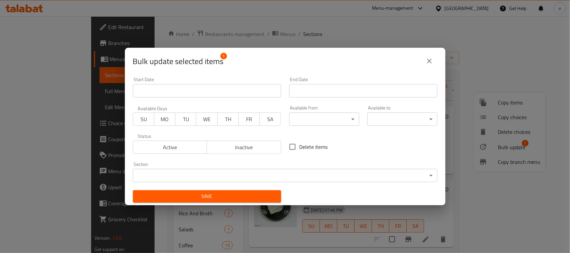
click at [232, 151] on span "Inactive" at bounding box center [244, 148] width 69 height 10
click at [232, 194] on span "Save" at bounding box center [207, 196] width 138 height 8
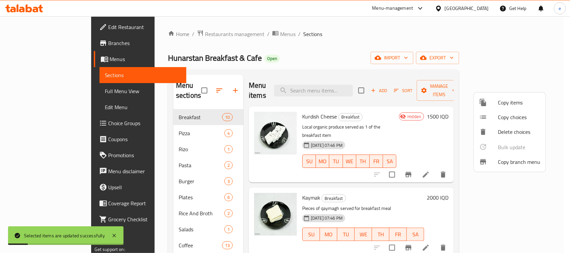
click at [388, 171] on div at bounding box center [285, 126] width 570 height 253
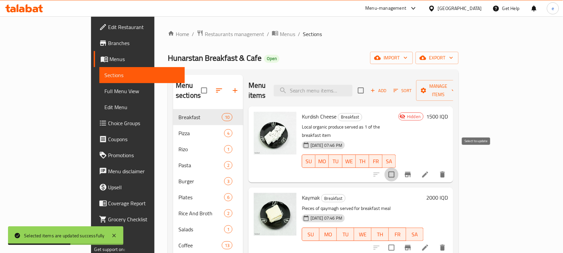
click at [399, 168] on input "checkbox" at bounding box center [392, 175] width 14 height 14
click at [461, 90] on button "Manage items" at bounding box center [439, 90] width 45 height 21
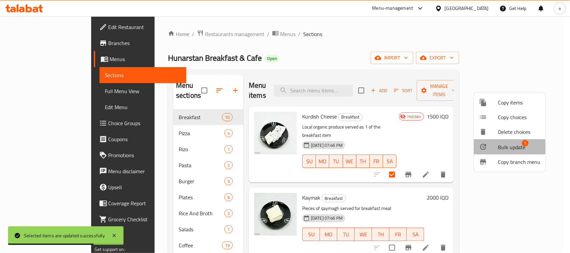
click at [505, 147] on span "Bulk update" at bounding box center [511, 147] width 27 height 8
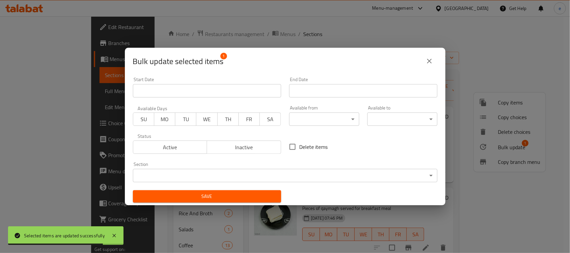
click at [161, 149] on span "Active" at bounding box center [170, 148] width 69 height 10
click at [193, 199] on span "Save" at bounding box center [207, 196] width 138 height 8
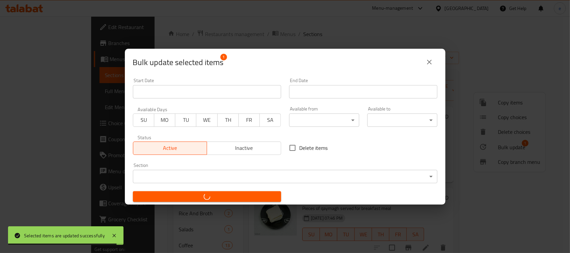
checkbox input "false"
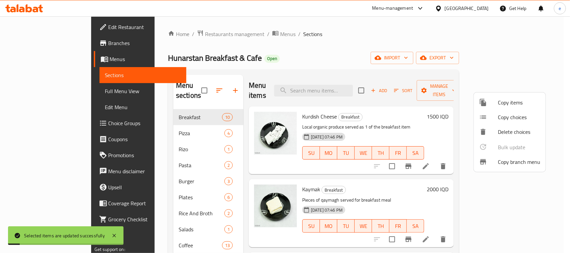
click at [563, 166] on div at bounding box center [285, 126] width 570 height 253
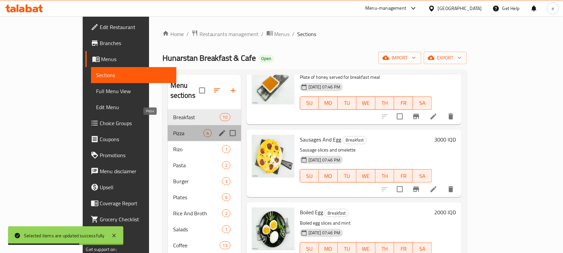
click at [173, 129] on span "Pizza" at bounding box center [188, 133] width 30 height 8
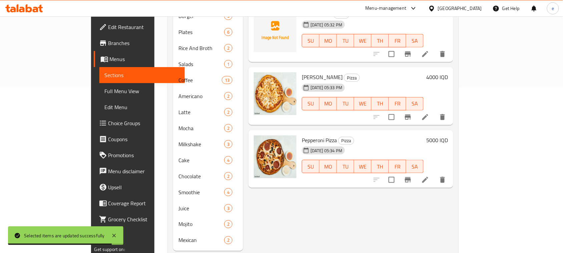
scroll to position [4, 0]
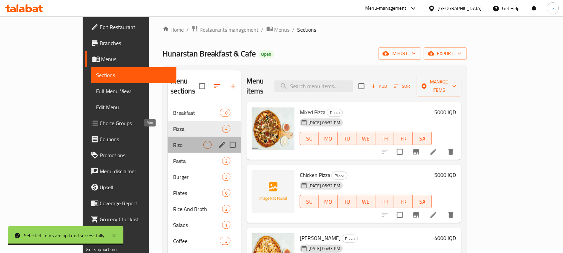
click at [173, 141] on span "Rizo" at bounding box center [188, 145] width 30 height 8
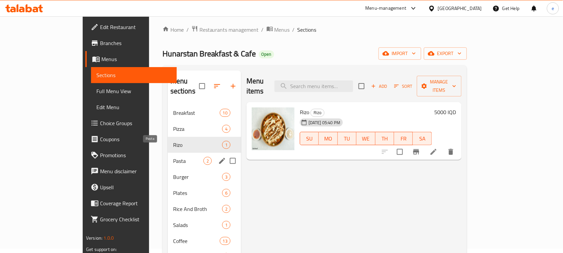
click at [173, 157] on span "Pasta" at bounding box center [188, 161] width 30 height 8
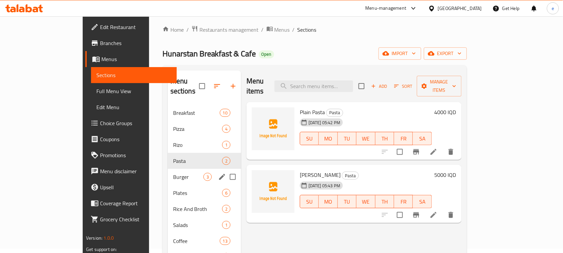
click at [173, 173] on span "Burger" at bounding box center [188, 177] width 30 height 8
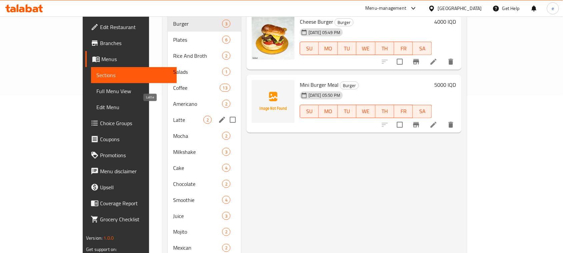
scroll to position [88, 0]
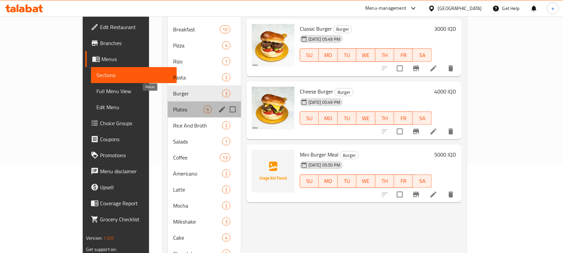
click at [173, 105] on span "Plates" at bounding box center [188, 109] width 30 height 8
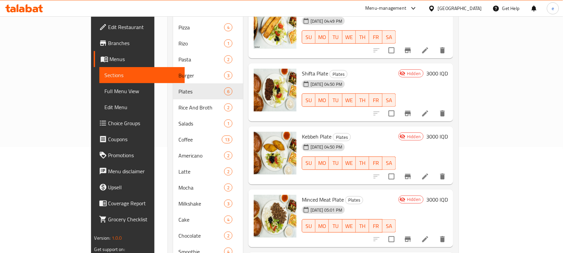
scroll to position [4, 0]
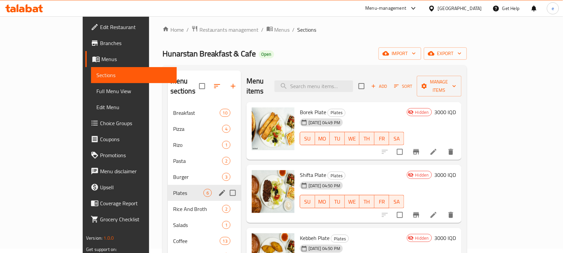
click at [226, 186] on input "Menu sections" at bounding box center [233, 193] width 14 height 14
checkbox input "true"
click at [210, 84] on icon "button" at bounding box center [214, 86] width 8 height 8
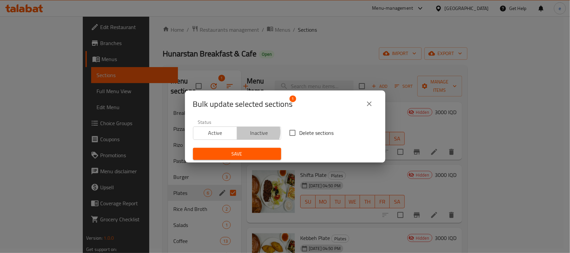
click at [254, 132] on span "Inactive" at bounding box center [259, 133] width 39 height 10
click at [250, 150] on span "Save" at bounding box center [236, 154] width 77 height 8
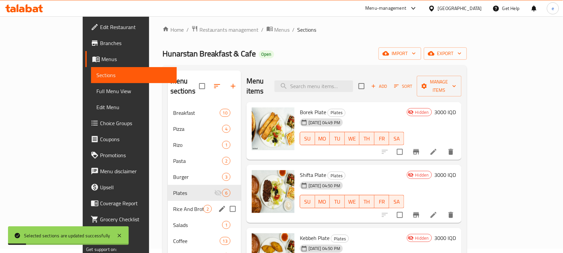
click at [173, 205] on span "Rice And Broth" at bounding box center [188, 209] width 30 height 8
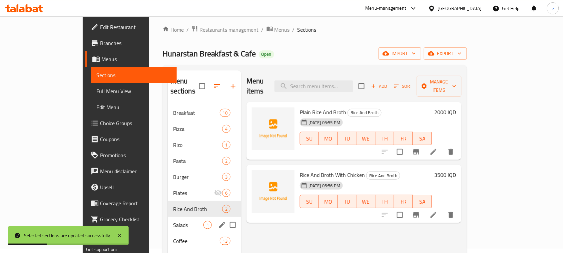
click at [173, 221] on span "Salads" at bounding box center [188, 225] width 30 height 8
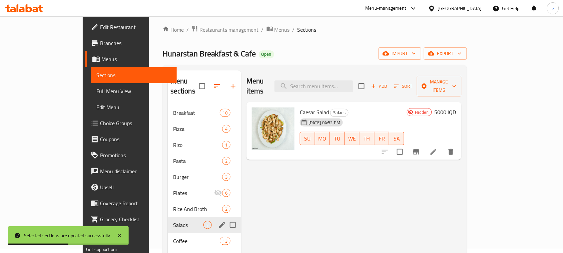
click at [226, 218] on input "Menu sections" at bounding box center [233, 225] width 14 height 14
checkbox input "true"
click at [210, 84] on icon "button" at bounding box center [214, 86] width 8 height 8
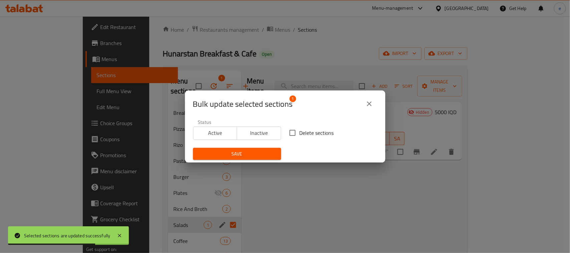
click at [271, 131] on span "Inactive" at bounding box center [259, 133] width 39 height 10
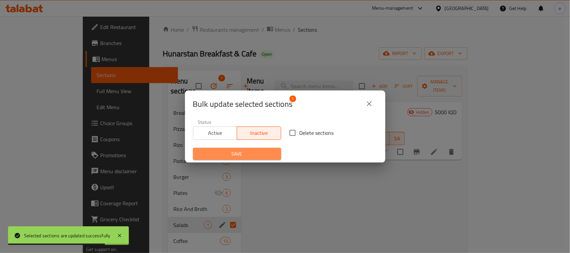
click at [252, 152] on span "Save" at bounding box center [236, 154] width 77 height 8
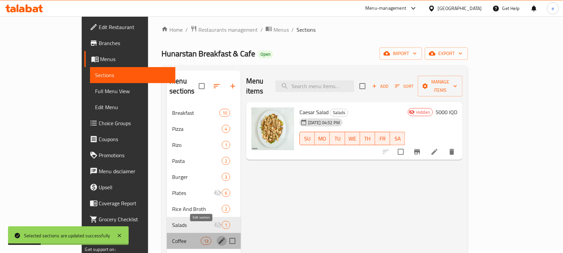
click at [218, 237] on icon "edit" at bounding box center [222, 241] width 8 height 8
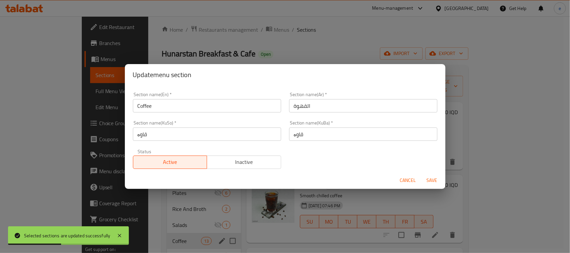
click at [412, 181] on span "Cancel" at bounding box center [408, 180] width 16 height 8
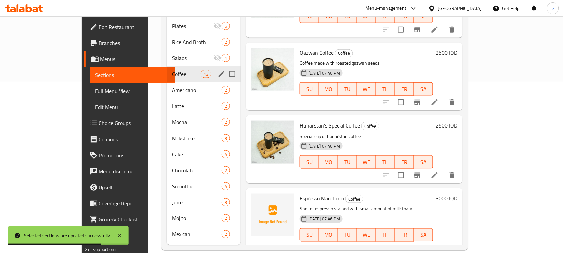
scroll to position [633, 0]
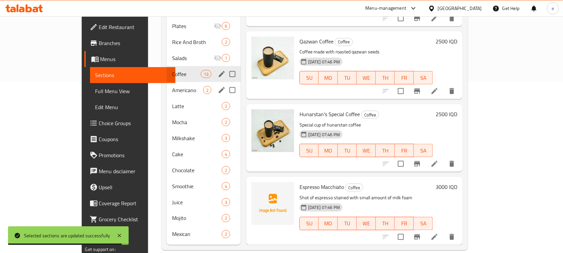
click at [191, 82] on div "Americano 2" at bounding box center [204, 90] width 74 height 16
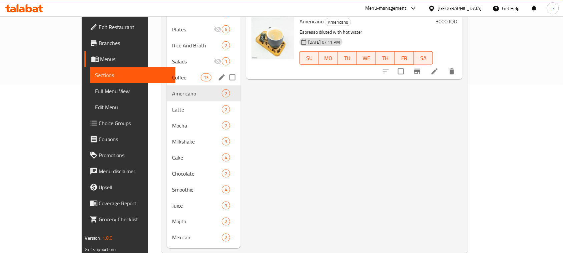
scroll to position [171, 0]
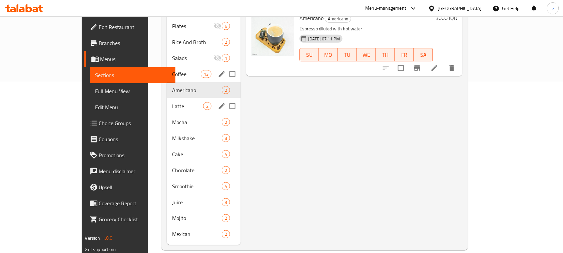
click at [176, 98] on div "Latte 2" at bounding box center [204, 106] width 74 height 16
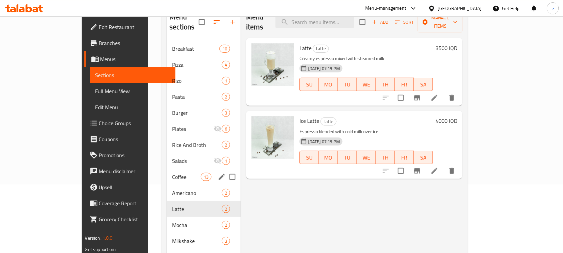
scroll to position [88, 0]
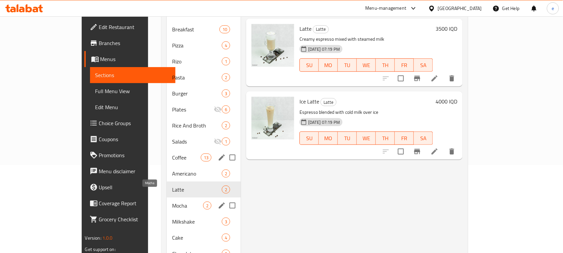
click at [172, 202] on span "Mocha" at bounding box center [187, 206] width 31 height 8
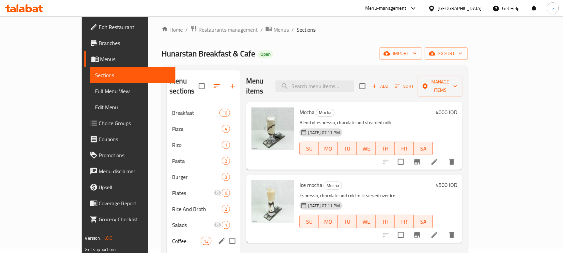
scroll to position [88, 0]
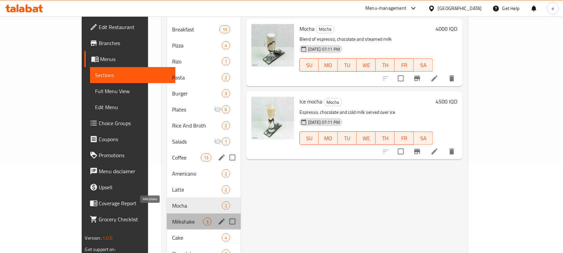
click at [172, 218] on span "Milkshake" at bounding box center [187, 222] width 31 height 8
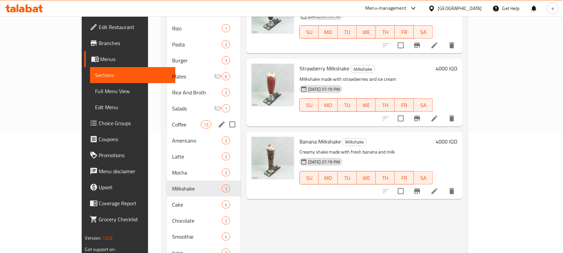
scroll to position [171, 0]
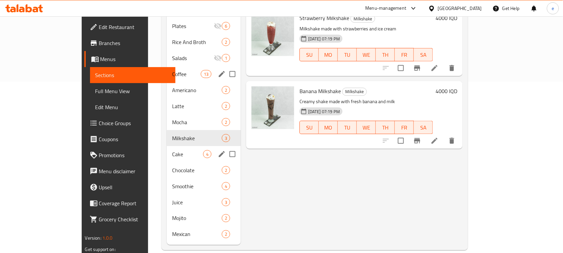
click at [172, 150] on span "Cake" at bounding box center [187, 154] width 31 height 8
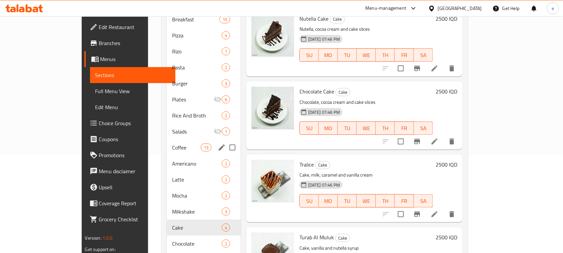
scroll to position [171, 0]
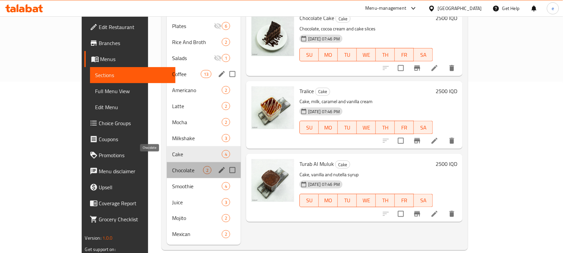
click at [172, 166] on span "Chocolate" at bounding box center [187, 170] width 31 height 8
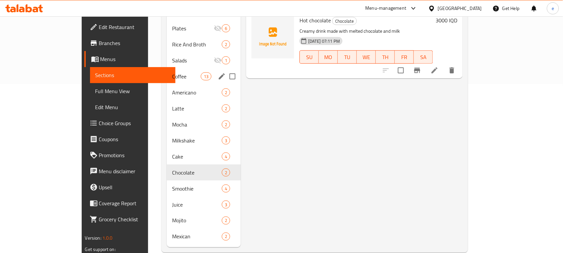
scroll to position [171, 0]
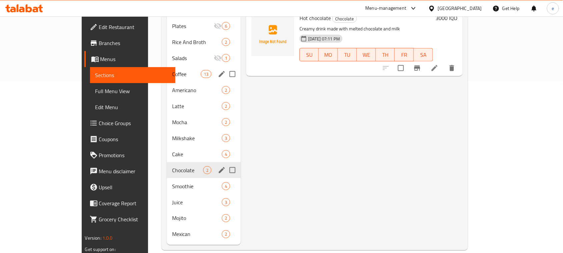
click at [172, 182] on span "Smoothie" at bounding box center [197, 186] width 50 height 8
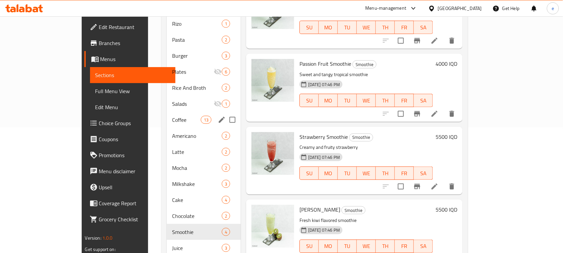
scroll to position [171, 0]
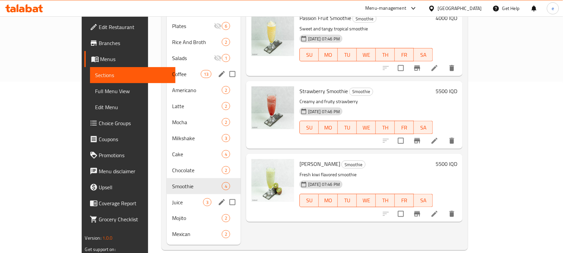
click at [172, 198] on span "Juice" at bounding box center [187, 202] width 31 height 8
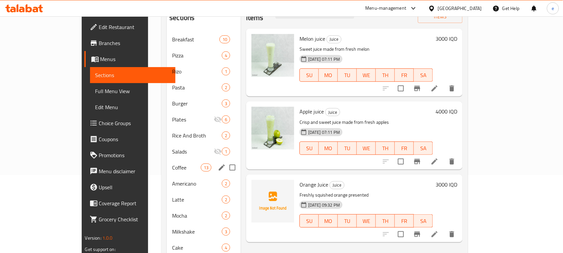
scroll to position [171, 0]
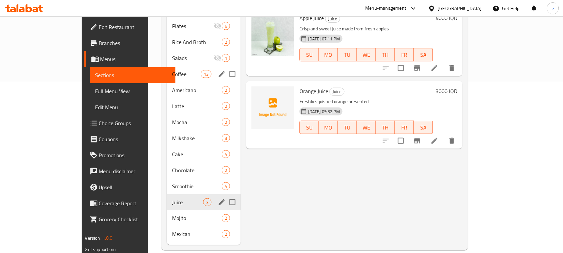
click at [172, 214] on span "Mojito" at bounding box center [197, 218] width 50 height 8
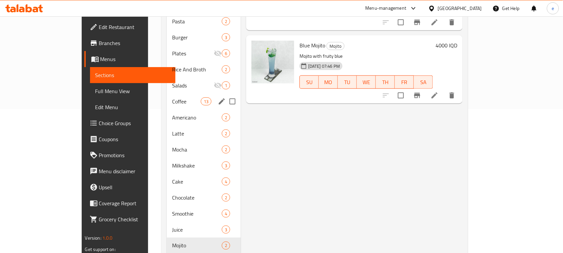
scroll to position [171, 0]
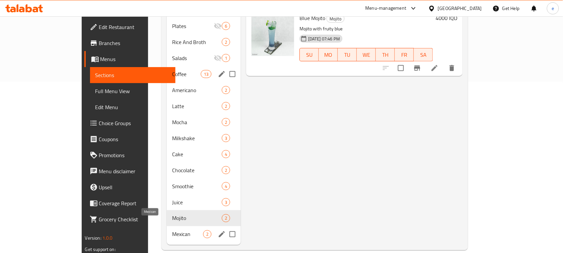
click at [172, 230] on span "Mexican" at bounding box center [187, 234] width 31 height 8
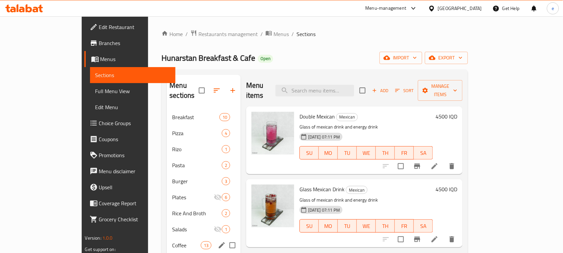
click at [336, 49] on div "Home / Restaurants management / Menus / Sections Hunarstan Breakfast & Cafe Ope…" at bounding box center [315, 226] width 307 height 392
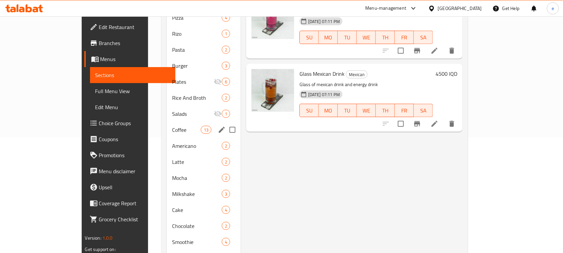
scroll to position [88, 0]
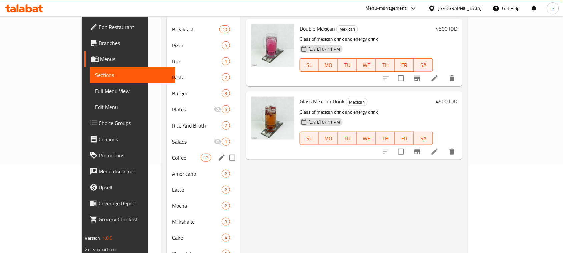
click at [252, 202] on div "Menu items Add Sort Manage items Double Mexican Mexican Glass of mexican drink …" at bounding box center [352, 157] width 222 height 341
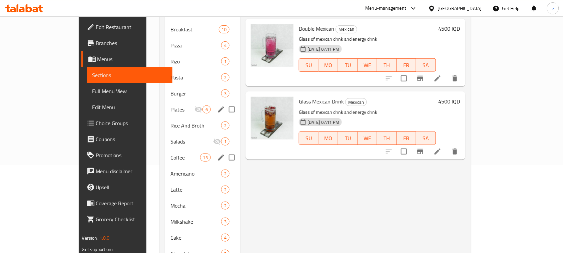
click at [189, 104] on div "Plates 6" at bounding box center [202, 109] width 75 height 16
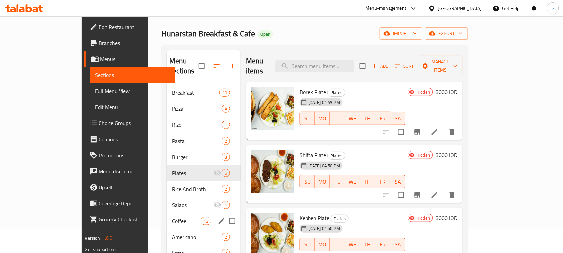
scroll to position [4, 0]
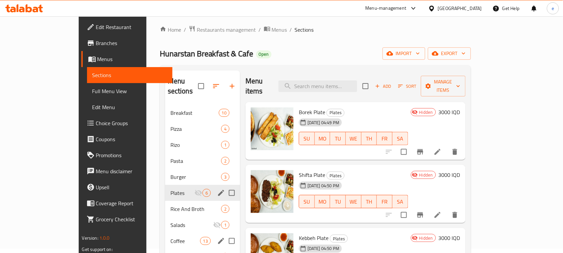
click at [225, 186] on input "Menu sections" at bounding box center [232, 193] width 14 height 14
checkbox input "true"
click at [311, 51] on div "Hunarstan Breakfast & Cafe Open import export" at bounding box center [315, 53] width 311 height 12
click at [225, 218] on input "Menu sections" at bounding box center [232, 225] width 14 height 14
checkbox input "true"
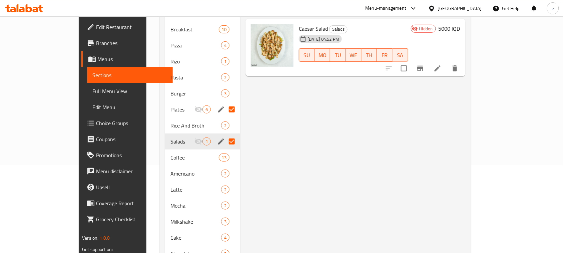
scroll to position [4, 0]
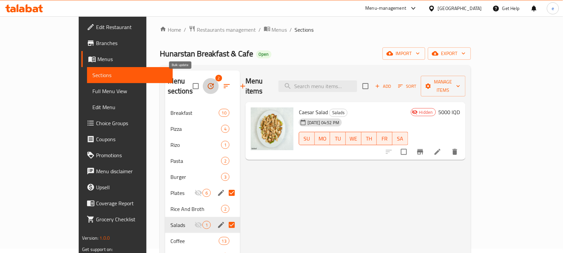
click at [207, 82] on icon "button" at bounding box center [211, 86] width 8 height 8
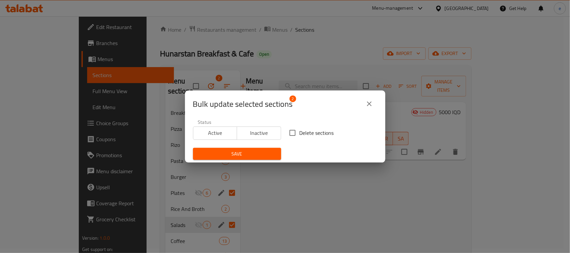
click at [220, 135] on span "Active" at bounding box center [215, 133] width 39 height 10
click at [258, 161] on div "Save" at bounding box center [237, 154] width 96 height 20
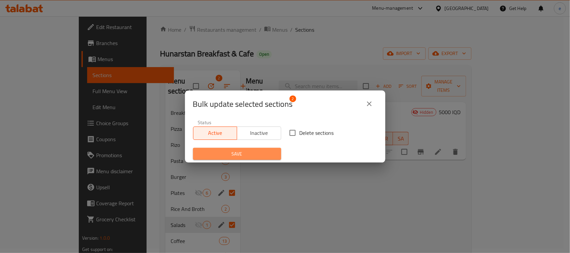
click at [256, 157] on span "Save" at bounding box center [236, 154] width 77 height 8
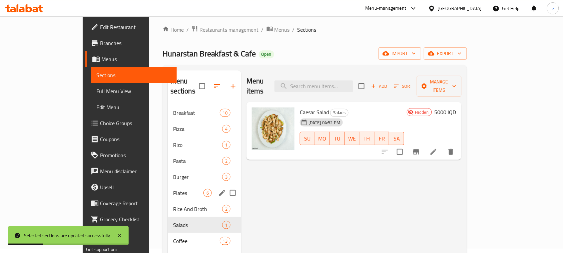
click at [178, 189] on span "Plates" at bounding box center [188, 193] width 30 height 8
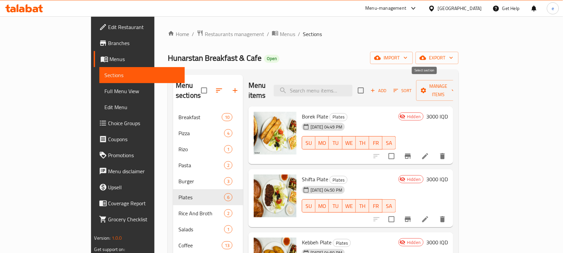
click at [368, 89] on input "checkbox" at bounding box center [361, 90] width 14 height 14
checkbox input "true"
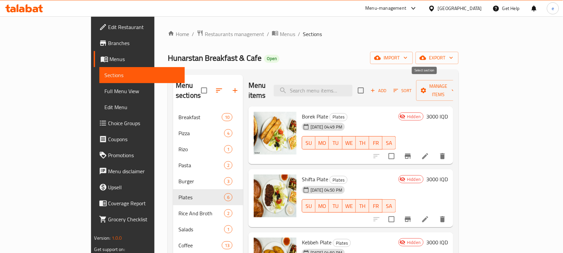
checkbox input "true"
click at [456, 84] on span "Manage items" at bounding box center [439, 90] width 34 height 17
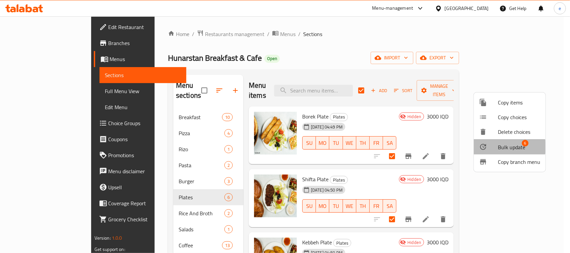
click at [503, 147] on span "Bulk update" at bounding box center [511, 147] width 27 height 8
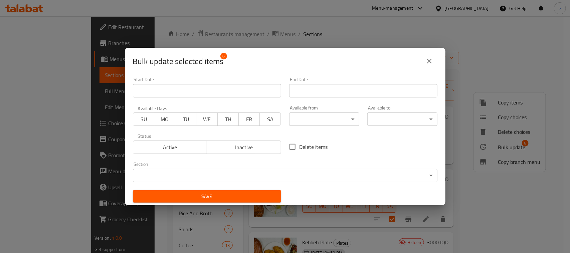
click at [173, 147] on span "Active" at bounding box center [170, 148] width 69 height 10
click at [228, 195] on span "Save" at bounding box center [207, 196] width 138 height 8
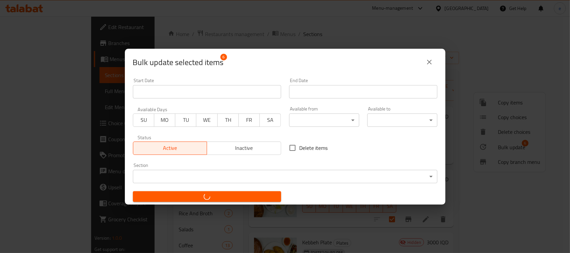
checkbox input "false"
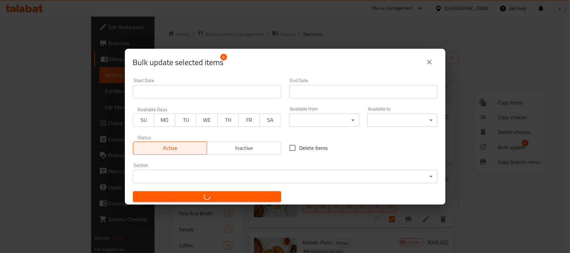
checkbox input "false"
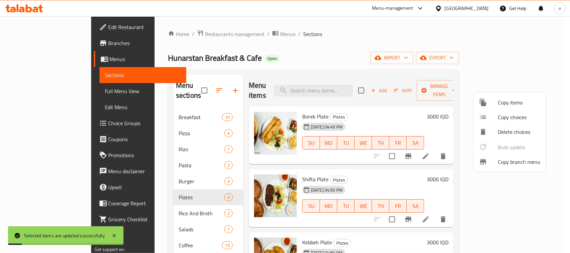
click at [563, 141] on div at bounding box center [285, 126] width 570 height 253
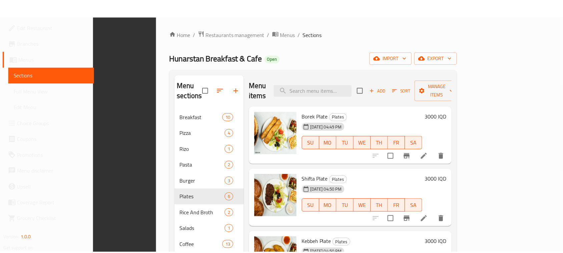
scroll to position [171, 0]
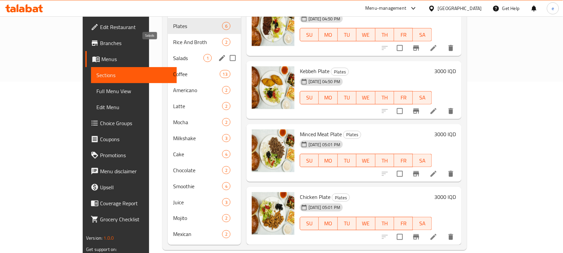
click at [173, 54] on span "Salads" at bounding box center [188, 58] width 30 height 8
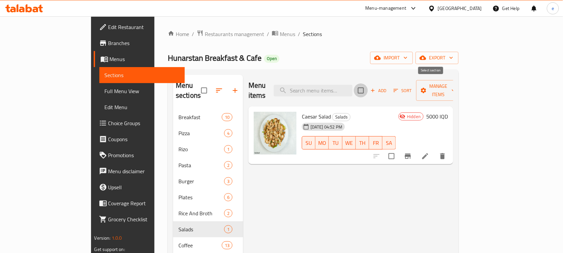
click at [368, 87] on input "checkbox" at bounding box center [361, 90] width 14 height 14
checkbox input "true"
click at [456, 84] on span "Manage items" at bounding box center [439, 90] width 34 height 17
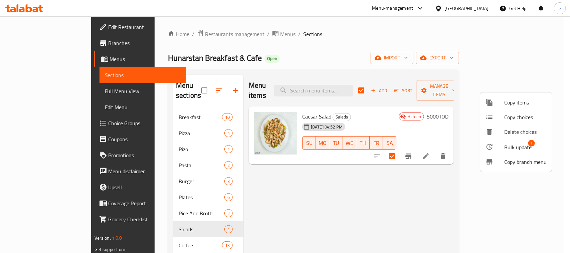
click at [512, 146] on span "Bulk update" at bounding box center [517, 147] width 27 height 8
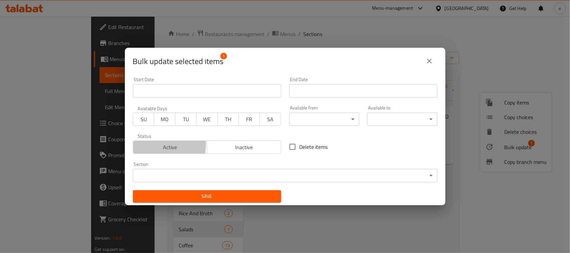
click at [154, 145] on span "Active" at bounding box center [170, 148] width 69 height 10
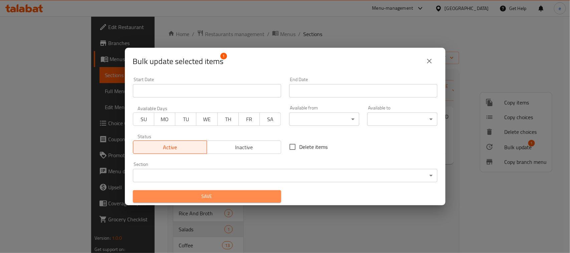
click at [214, 195] on span "Save" at bounding box center [207, 196] width 138 height 8
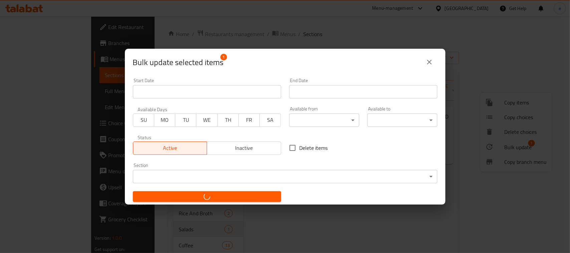
checkbox input "false"
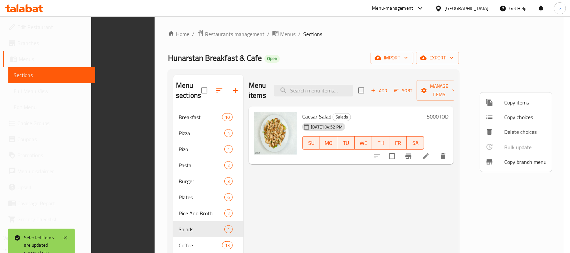
scroll to position [171, 0]
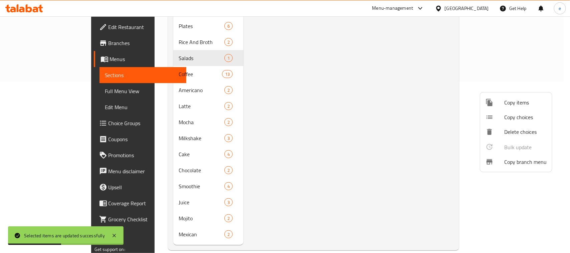
click at [348, 112] on div at bounding box center [285, 126] width 570 height 253
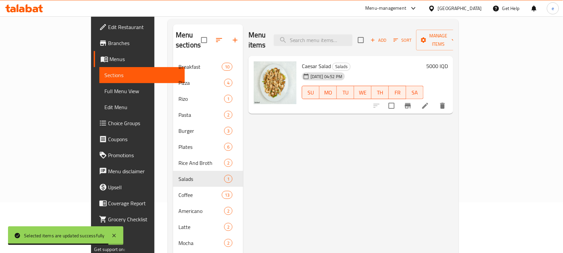
scroll to position [0, 0]
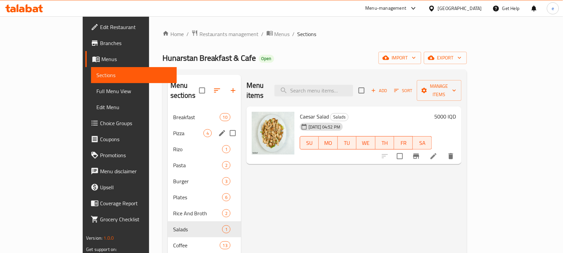
click at [168, 113] on div "Breakfast 10" at bounding box center [204, 117] width 73 height 16
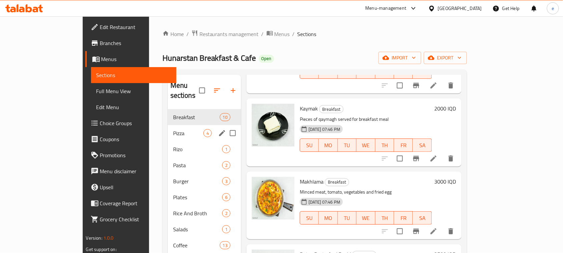
click at [173, 129] on span "Pizza" at bounding box center [188, 133] width 30 height 8
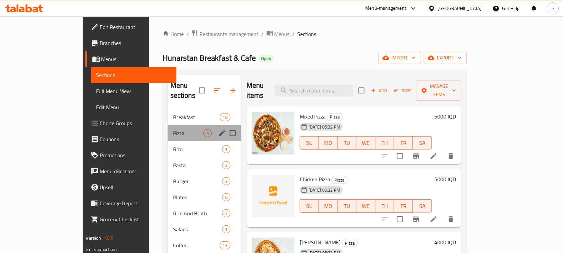
click at [168, 130] on div "Pizza 4" at bounding box center [204, 133] width 73 height 16
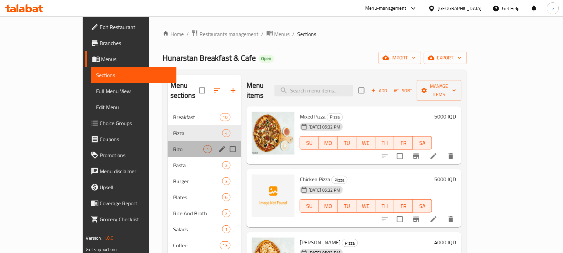
click at [168, 141] on div "Rizo 1" at bounding box center [204, 149] width 73 height 16
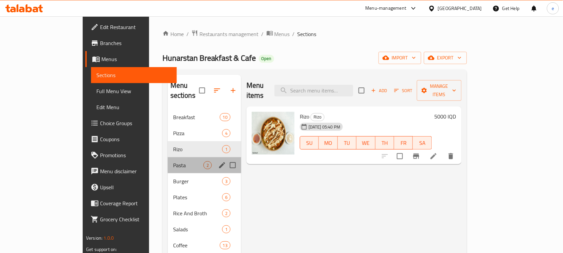
click at [168, 160] on div "Pasta 2" at bounding box center [204, 165] width 73 height 16
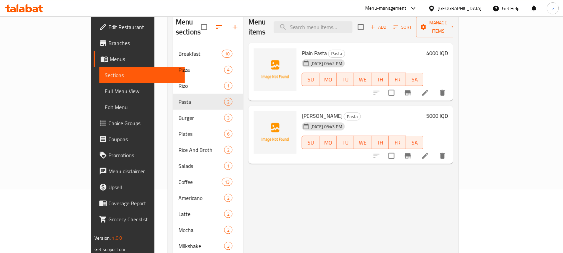
scroll to position [83, 0]
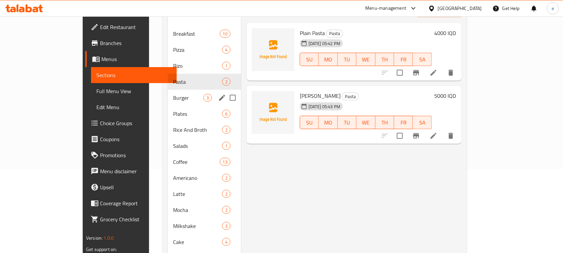
click at [173, 94] on span "Burger" at bounding box center [188, 98] width 30 height 8
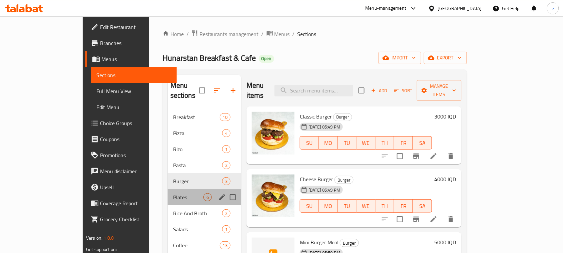
click at [168, 189] on div "Plates 6" at bounding box center [204, 197] width 73 height 16
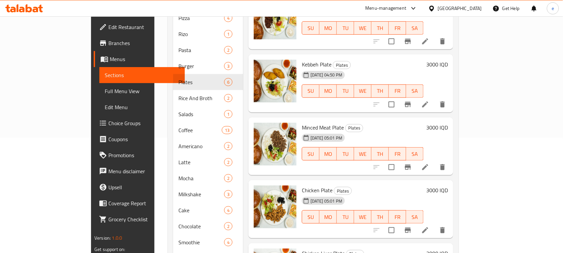
scroll to position [171, 0]
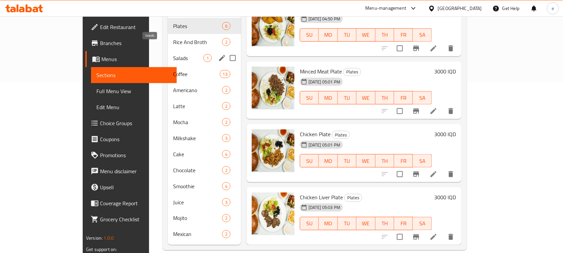
click at [168, 37] on div "Rice And Broth 2" at bounding box center [204, 42] width 73 height 16
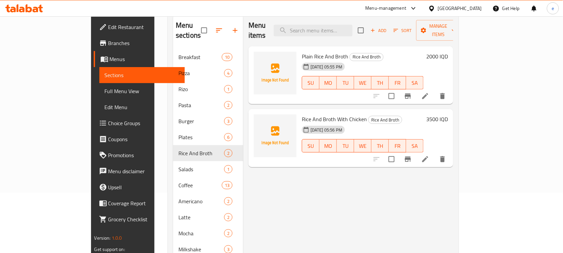
scroll to position [88, 0]
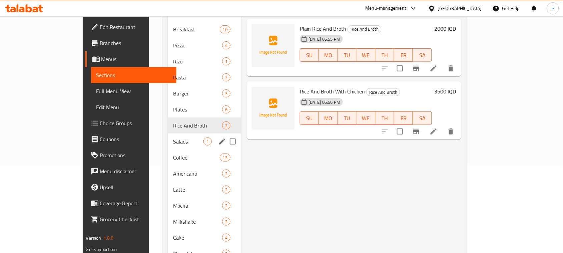
click at [173, 138] on span "Salads" at bounding box center [188, 142] width 30 height 8
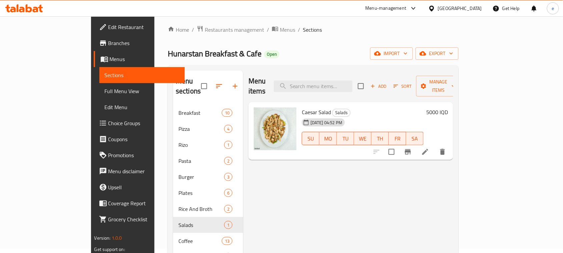
scroll to position [88, 0]
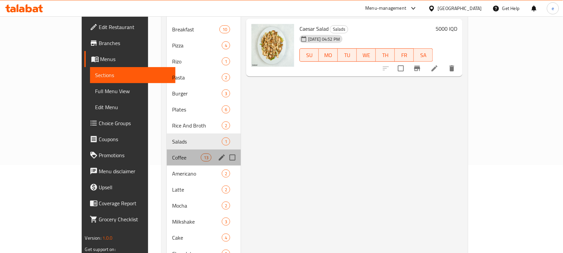
click at [167, 151] on div "Coffee 13" at bounding box center [204, 158] width 74 height 16
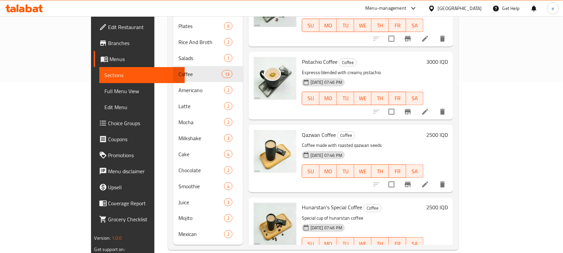
scroll to position [633, 0]
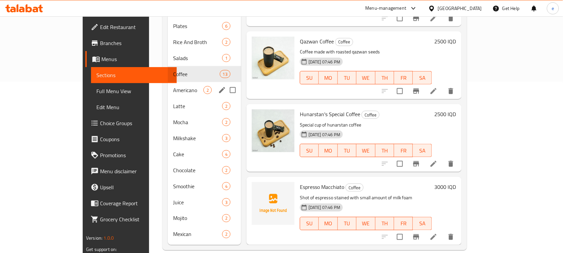
click at [173, 86] on span "Americano" at bounding box center [188, 90] width 30 height 8
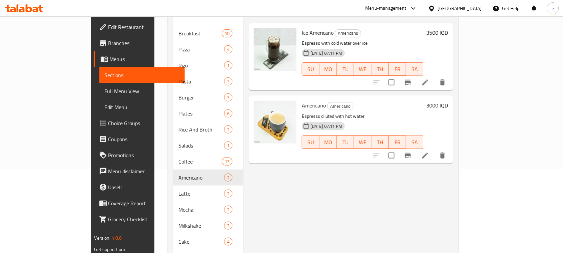
scroll to position [171, 0]
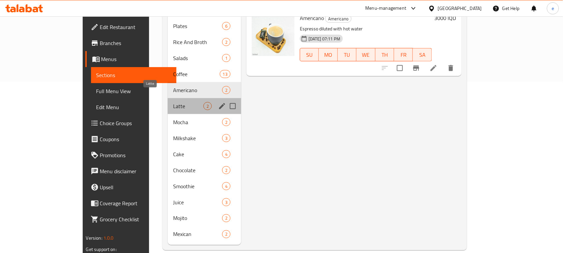
click at [173, 102] on span "Latte" at bounding box center [188, 106] width 30 height 8
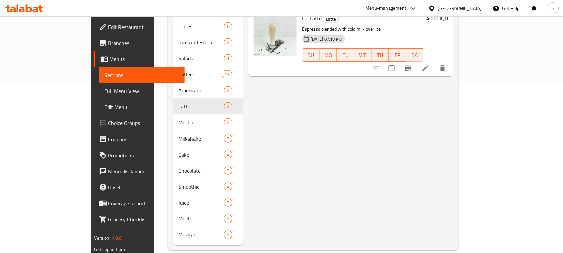
scroll to position [171, 0]
click at [168, 108] on div "Menu sections Breakfast 10 Pizza 4 Rizo 1 Pasta 2 Burger 3 Plates 6 Rice And Br…" at bounding box center [313, 74] width 291 height 352
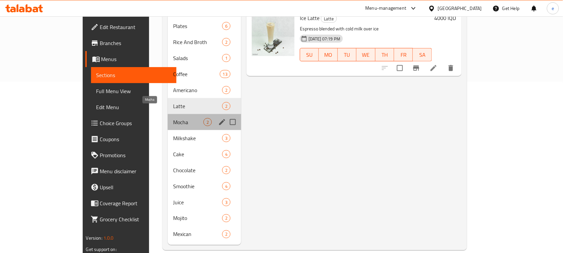
click at [173, 118] on span "Mocha" at bounding box center [188, 122] width 30 height 8
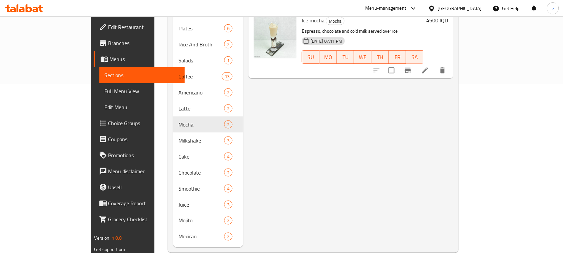
scroll to position [171, 0]
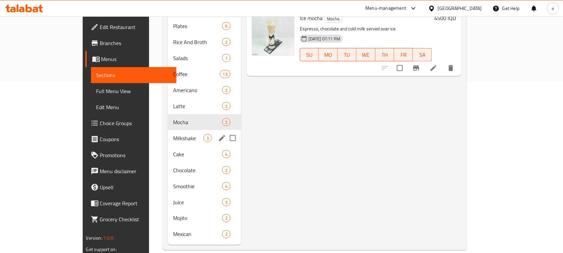
click at [168, 130] on div "Milkshake 3" at bounding box center [204, 138] width 73 height 16
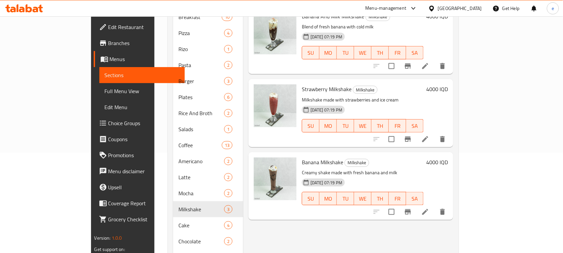
scroll to position [171, 0]
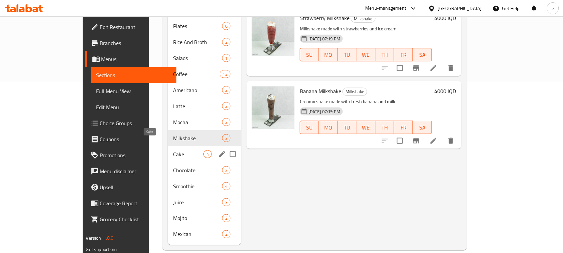
click at [173, 150] on span "Cake" at bounding box center [188, 154] width 30 height 8
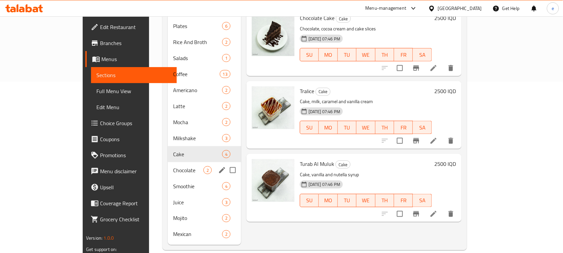
click at [168, 164] on div "Chocolate 2" at bounding box center [204, 170] width 73 height 16
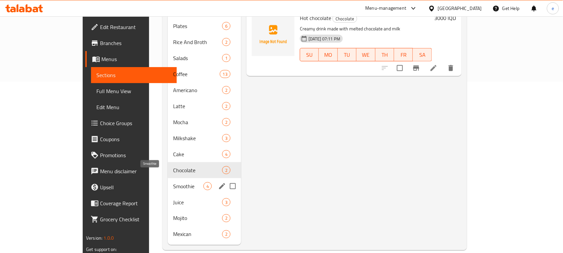
click at [173, 182] on span "Smoothie" at bounding box center [188, 186] width 30 height 8
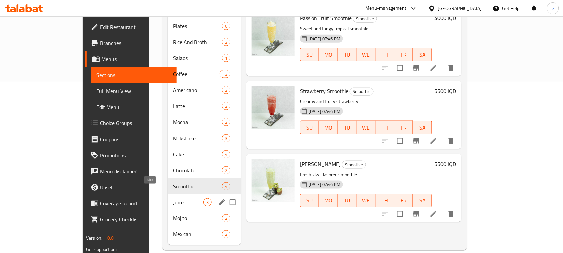
click at [173, 198] on span "Juice" at bounding box center [188, 202] width 30 height 8
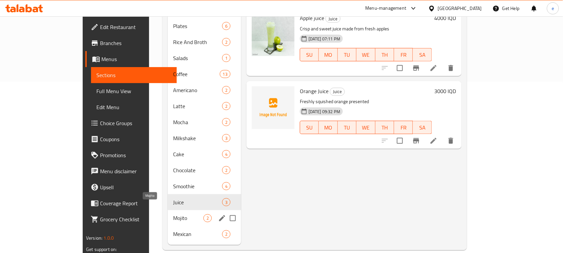
click at [173, 214] on span "Mojito" at bounding box center [188, 218] width 30 height 8
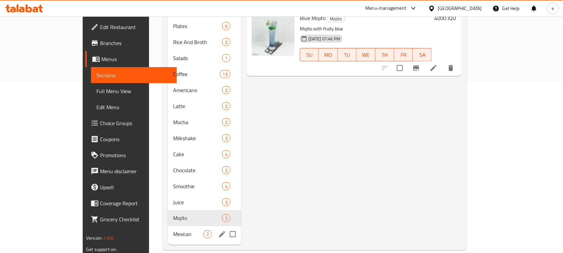
click at [173, 230] on span "Mexican" at bounding box center [188, 234] width 30 height 8
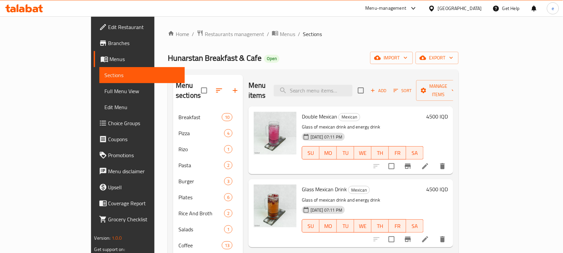
click at [28, 1] on div "Menu-management Iraq Get Help e" at bounding box center [281, 8] width 563 height 16
click at [25, 12] on icon at bounding box center [24, 8] width 38 height 8
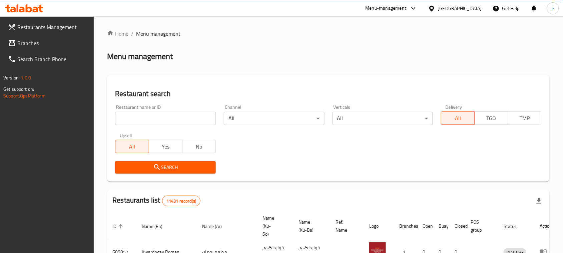
click at [158, 116] on input "search" at bounding box center [165, 118] width 101 height 13
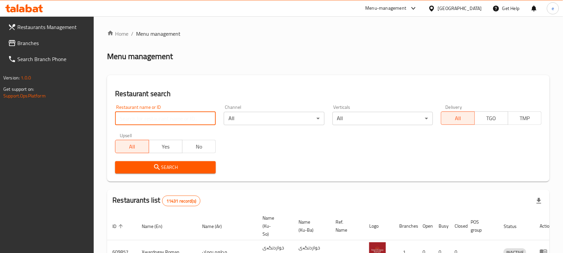
paste input "676738"
type input "676738"
click button "Search" at bounding box center [165, 167] width 101 height 12
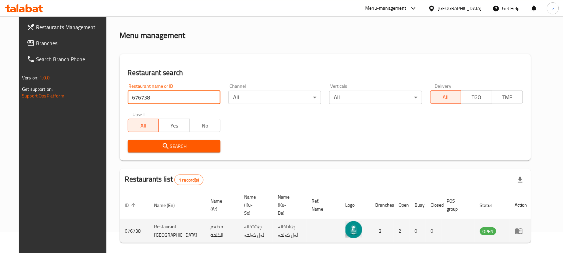
scroll to position [39, 0]
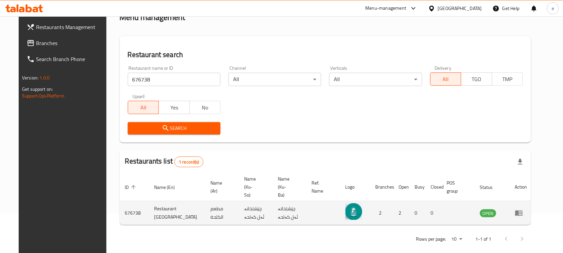
click at [523, 209] on icon "enhanced table" at bounding box center [519, 213] width 8 height 8
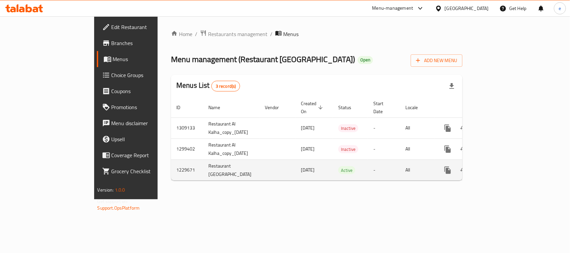
click at [500, 166] on icon "enhanced table" at bounding box center [496, 170] width 8 height 8
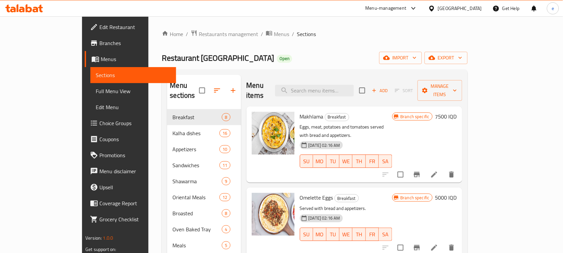
click at [96, 94] on span "Full Menu View" at bounding box center [133, 91] width 75 height 8
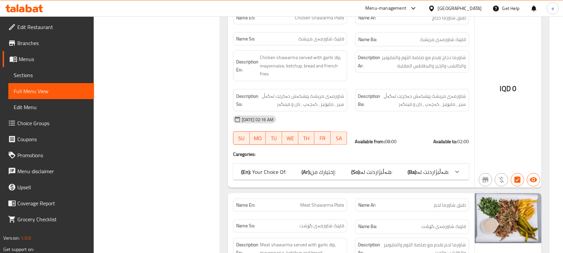
scroll to position [7764, 0]
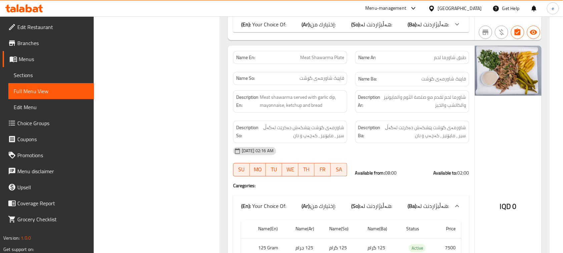
scroll to position [7847, 0]
